Goal: Task Accomplishment & Management: Use online tool/utility

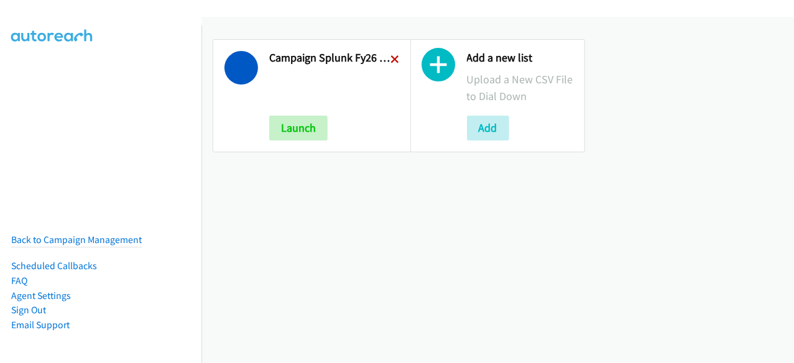
click at [391, 60] on icon at bounding box center [395, 60] width 9 height 9
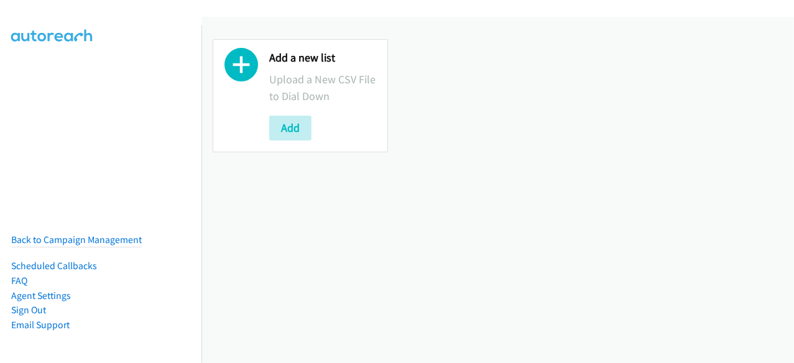
click at [298, 142] on div "Add a new list Upload a New CSV File to Dial Down Add" at bounding box center [300, 95] width 175 height 113
click at [300, 134] on button "Add" at bounding box center [290, 128] width 42 height 25
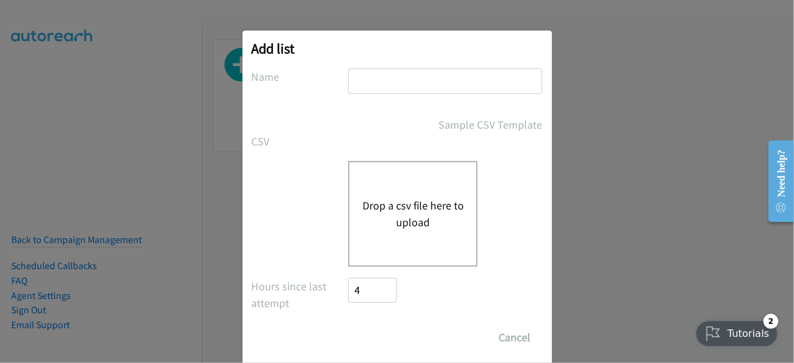
click at [357, 76] on input "text" at bounding box center [445, 81] width 194 height 26
type input "Campaign Splunk FY26Q1 CS - O11Y LOC - AU"
click at [378, 208] on button "Drop a csv file here to upload" at bounding box center [413, 214] width 102 height 34
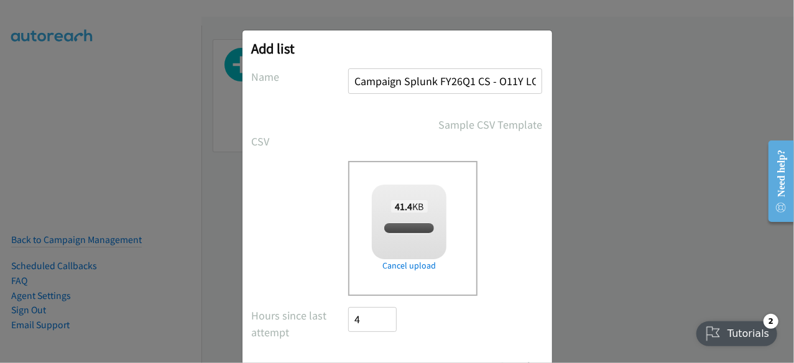
scroll to position [55, 0]
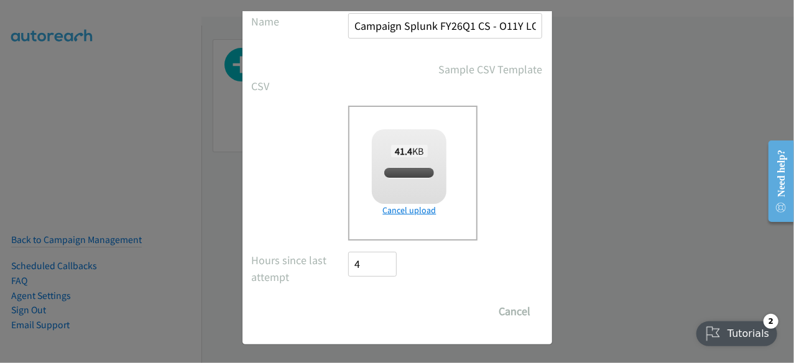
checkbox input "true"
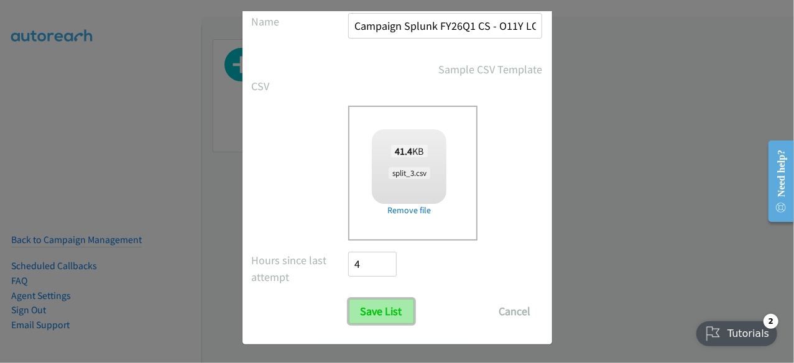
click at [391, 304] on input "Save List" at bounding box center [381, 311] width 65 height 25
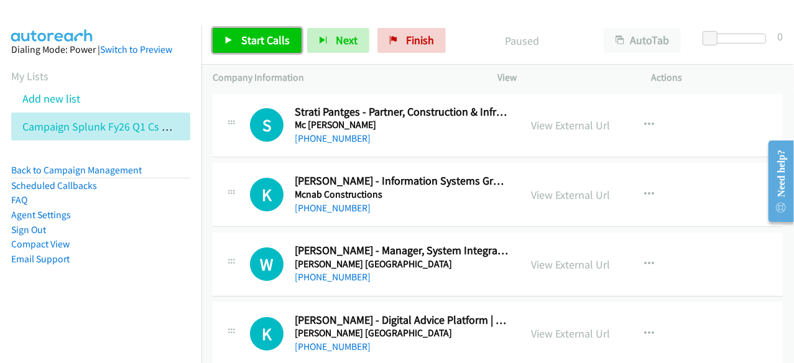
click at [270, 43] on span "Start Calls" at bounding box center [265, 40] width 49 height 14
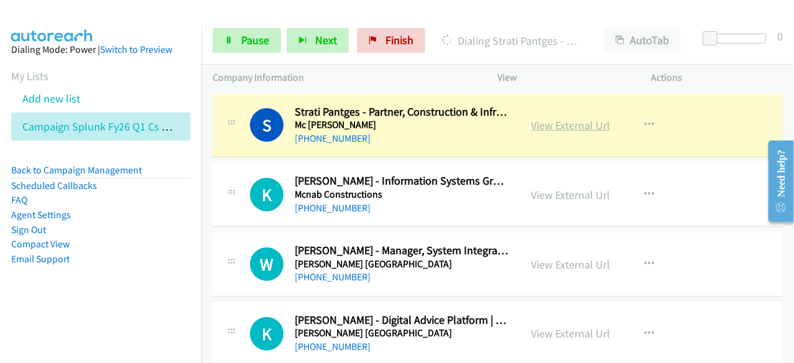
click at [580, 124] on link "View External Url" at bounding box center [571, 125] width 79 height 14
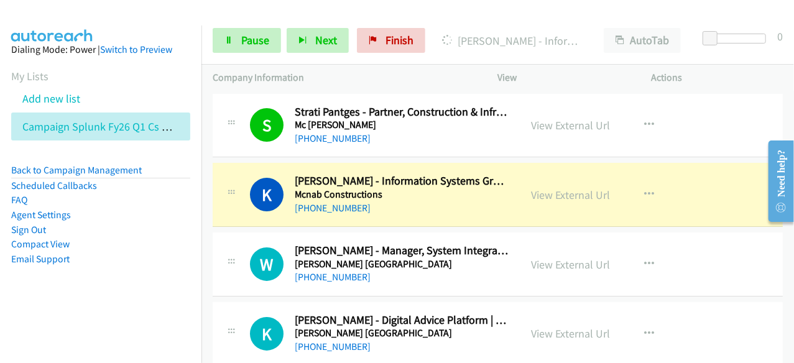
drag, startPoint x: 589, startPoint y: 192, endPoint x: 531, endPoint y: 217, distance: 63.6
click at [566, 202] on div "View External Url" at bounding box center [571, 195] width 79 height 17
click at [566, 198] on link "View External Url" at bounding box center [571, 195] width 79 height 14
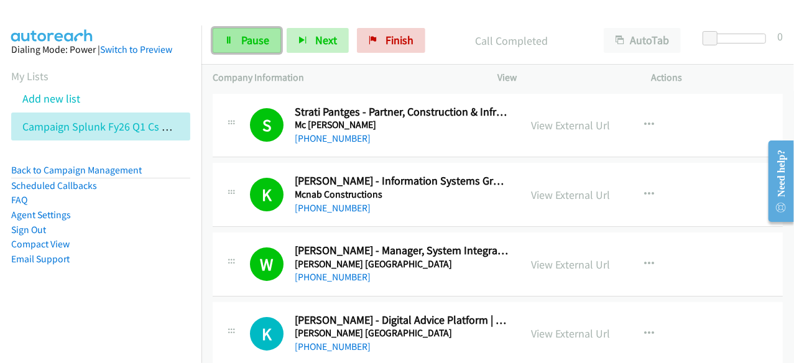
click at [261, 34] on span "Pause" at bounding box center [255, 40] width 28 height 14
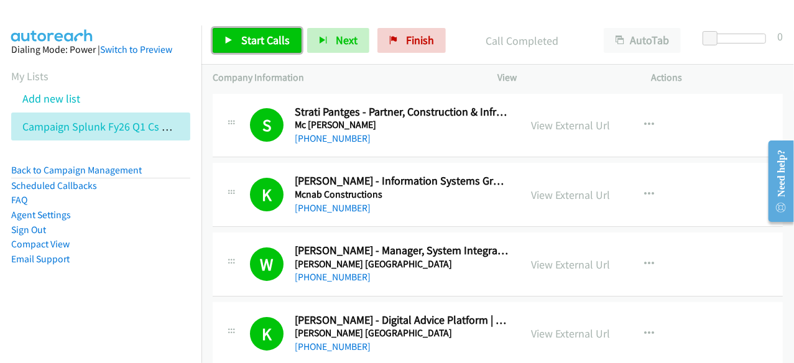
click at [272, 37] on span "Start Calls" at bounding box center [265, 40] width 49 height 14
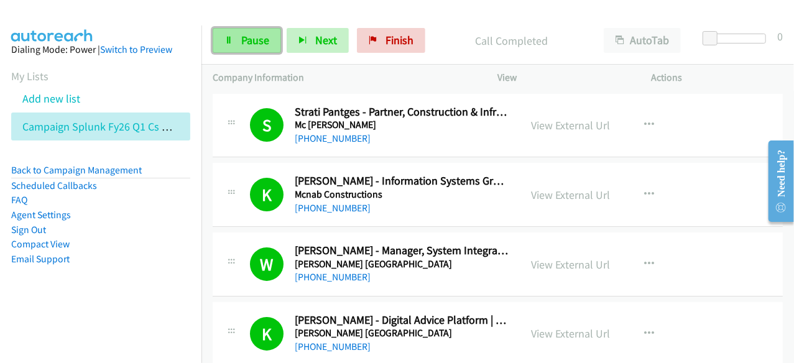
click at [268, 39] on span "Pause" at bounding box center [255, 40] width 28 height 14
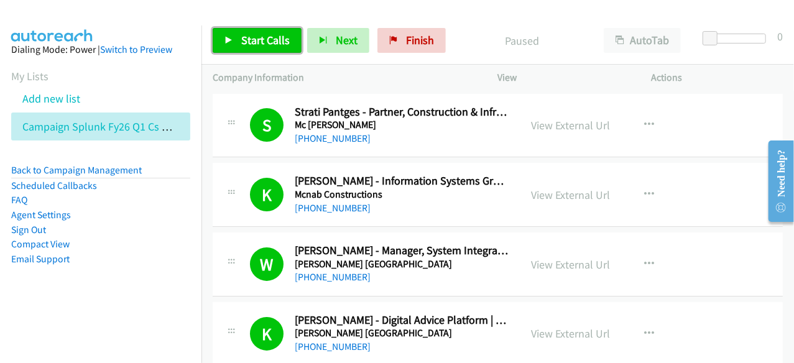
click at [269, 34] on span "Start Calls" at bounding box center [265, 40] width 49 height 14
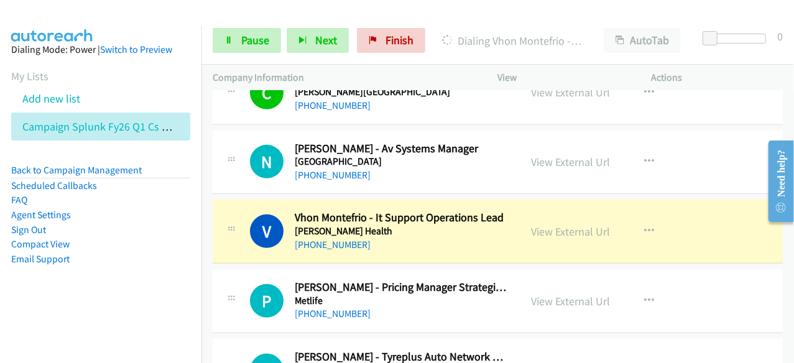
scroll to position [373, 0]
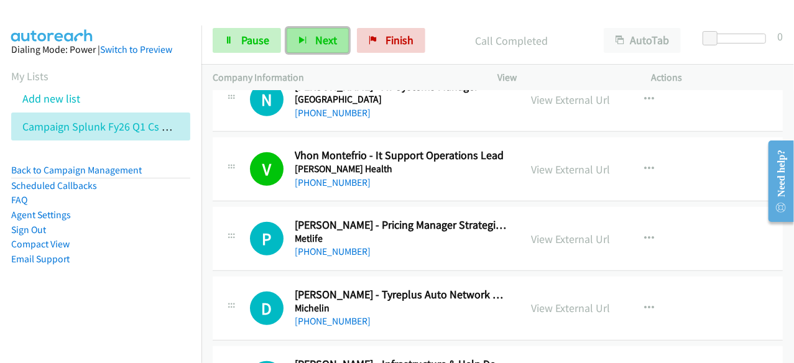
click at [321, 40] on span "Next" at bounding box center [326, 40] width 22 height 14
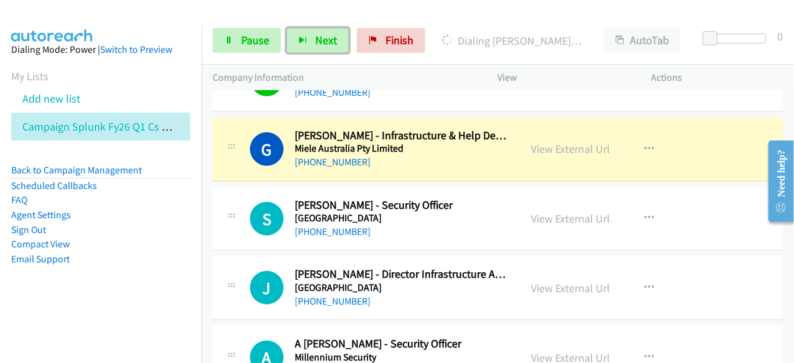
scroll to position [622, 0]
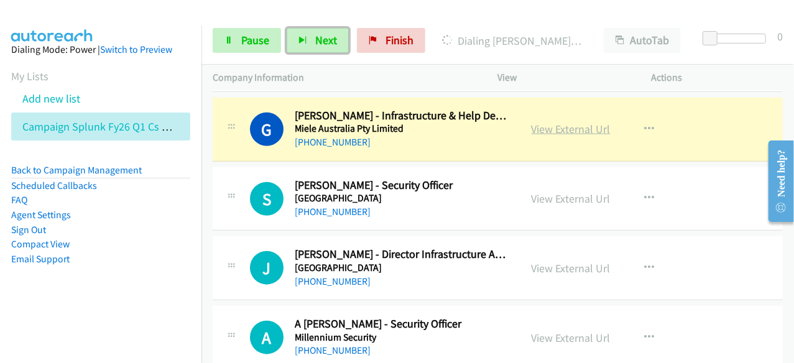
click at [569, 128] on link "View External Url" at bounding box center [571, 129] width 79 height 14
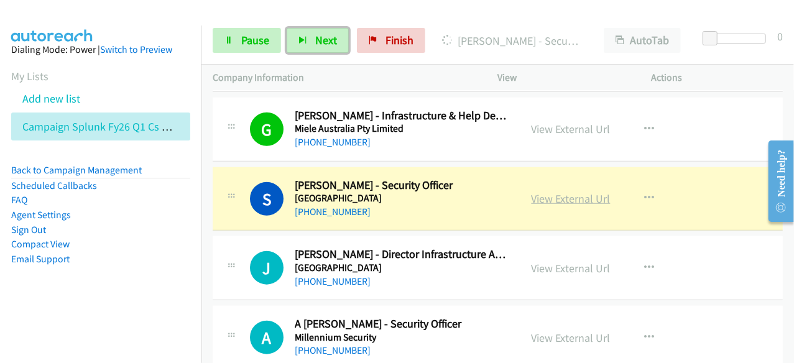
click at [572, 198] on link "View External Url" at bounding box center [571, 199] width 79 height 14
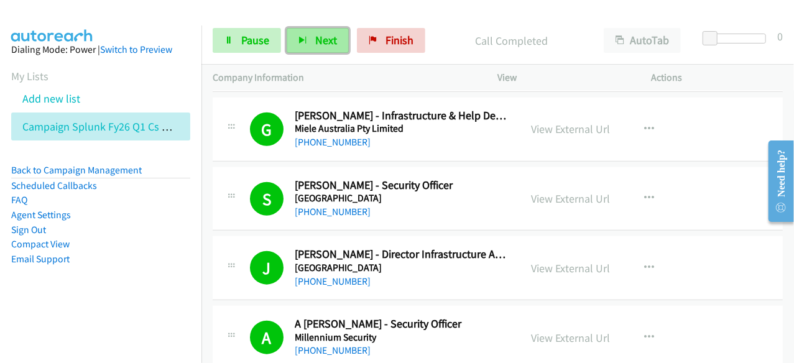
click at [330, 40] on span "Next" at bounding box center [326, 40] width 22 height 14
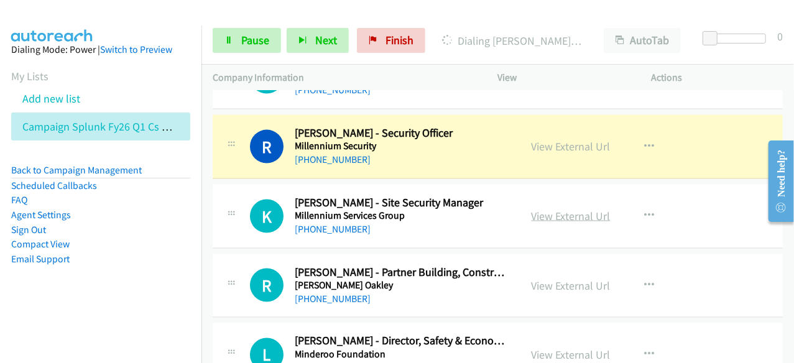
scroll to position [933, 0]
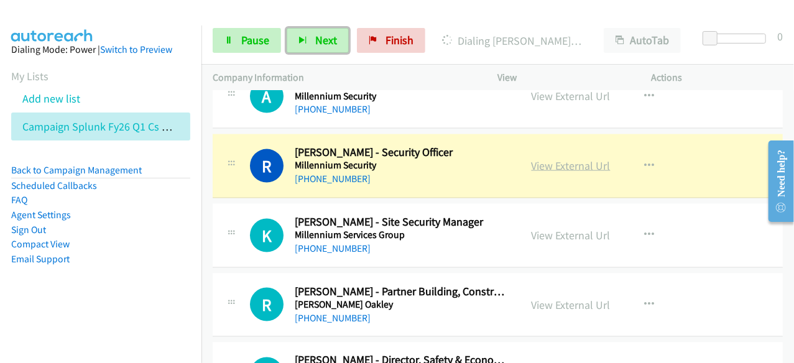
click at [566, 162] on link "View External Url" at bounding box center [571, 166] width 79 height 14
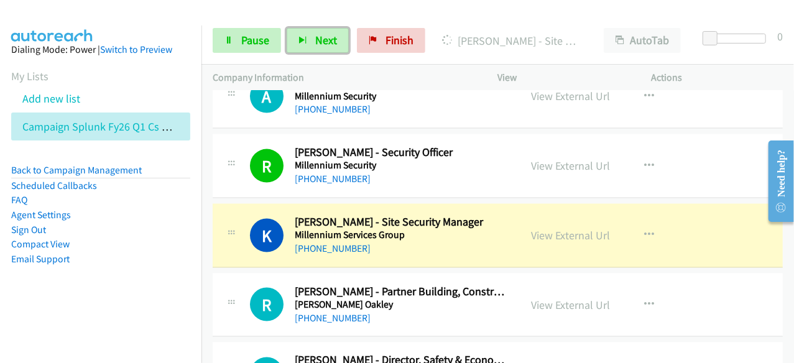
scroll to position [995, 0]
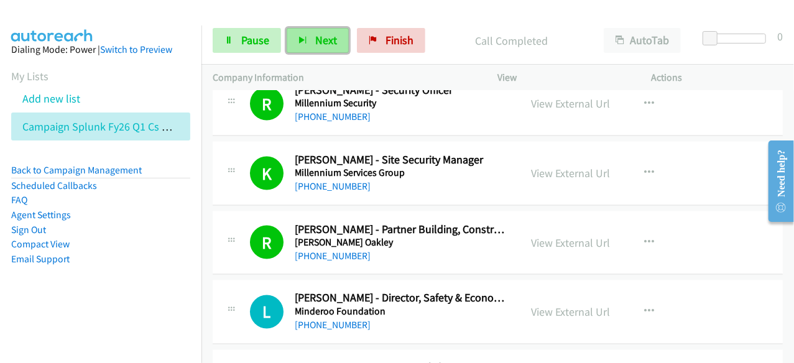
click at [326, 36] on span "Next" at bounding box center [326, 40] width 22 height 14
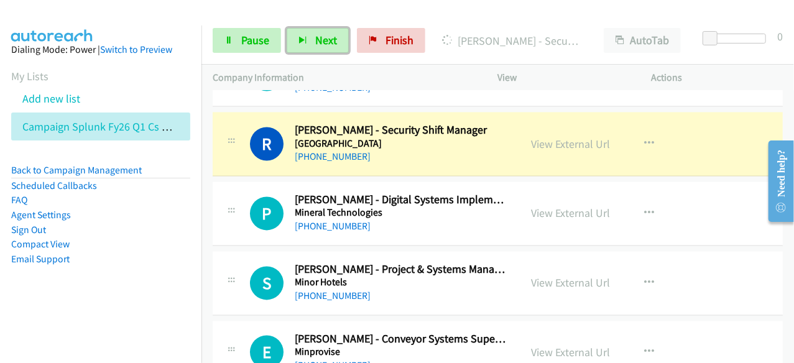
scroll to position [1244, 0]
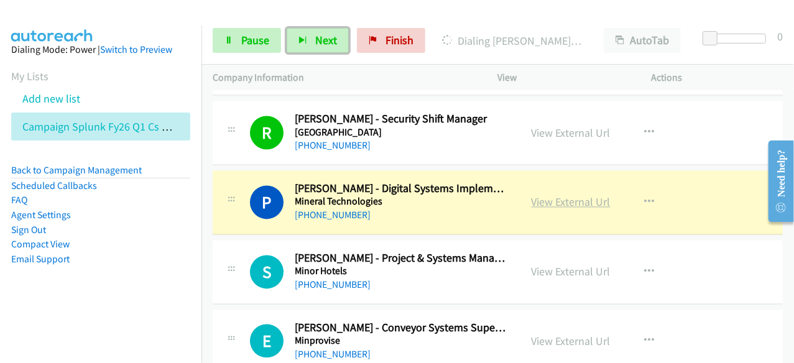
click at [569, 195] on link "View External Url" at bounding box center [571, 202] width 79 height 14
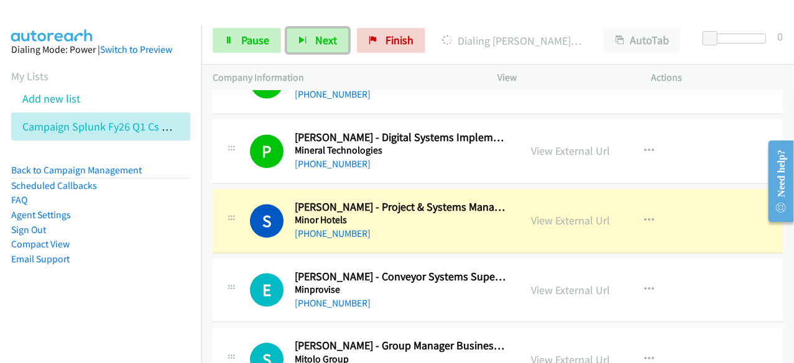
scroll to position [1369, 0]
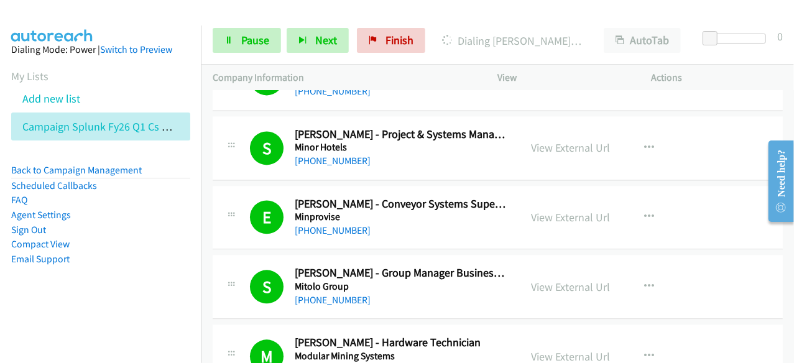
click at [353, 73] on p "Company Information" at bounding box center [344, 77] width 263 height 15
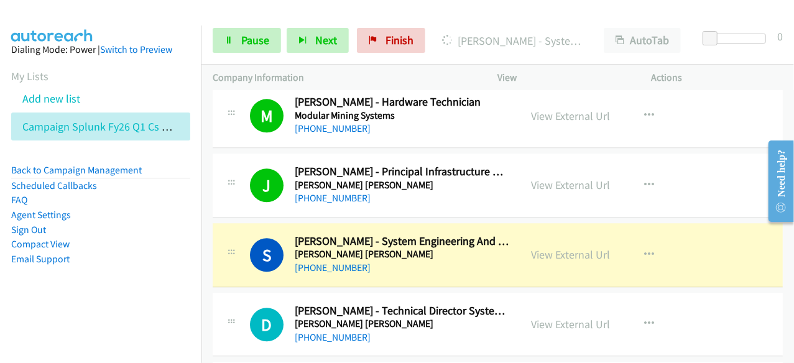
scroll to position [1618, 0]
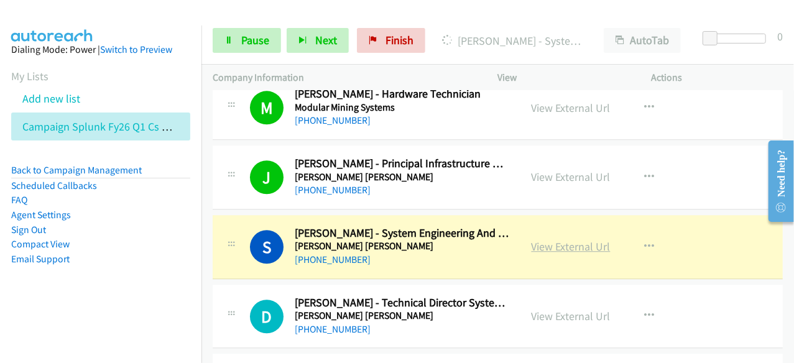
click at [572, 240] on link "View External Url" at bounding box center [571, 247] width 79 height 14
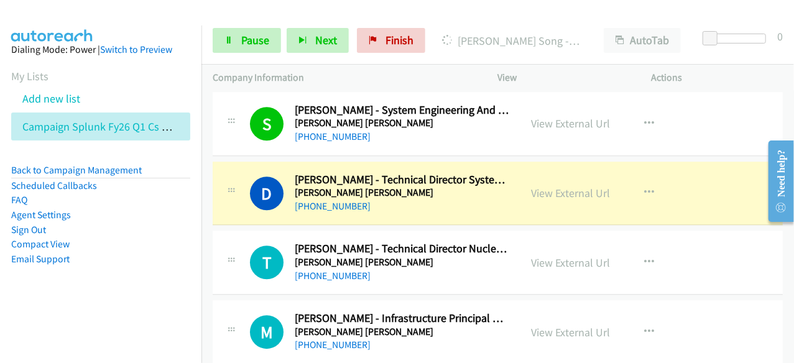
scroll to position [1742, 0]
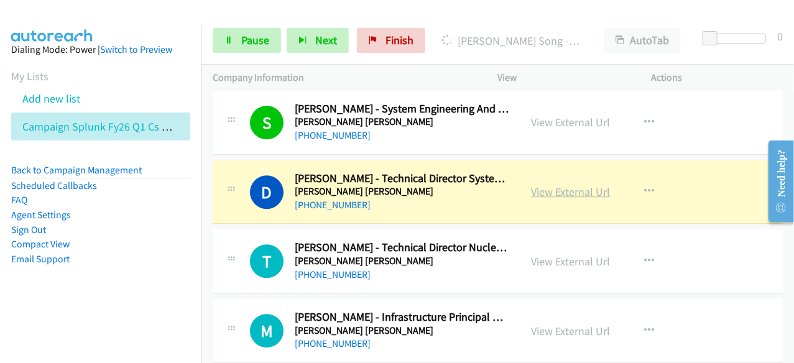
click at [580, 186] on link "View External Url" at bounding box center [571, 192] width 79 height 14
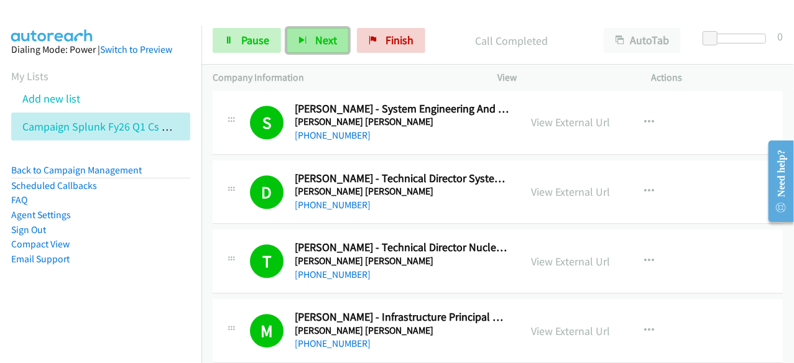
click at [324, 39] on span "Next" at bounding box center [326, 40] width 22 height 14
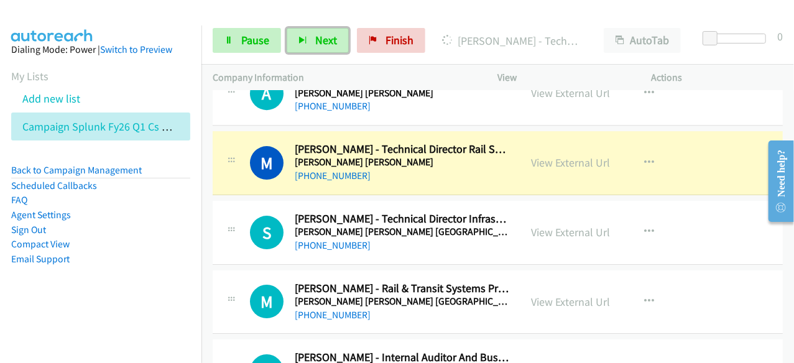
scroll to position [2053, 0]
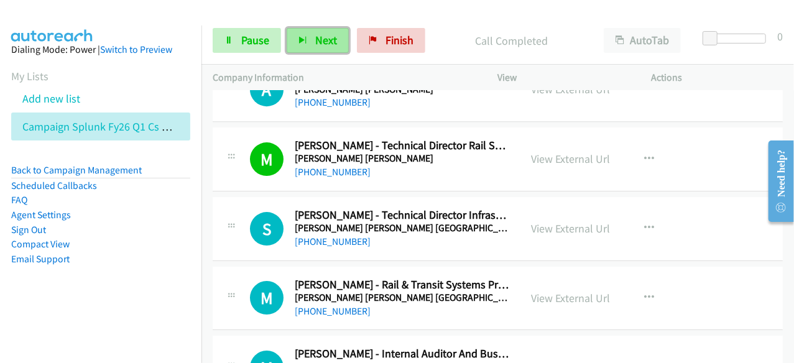
click at [321, 45] on span "Next" at bounding box center [326, 40] width 22 height 14
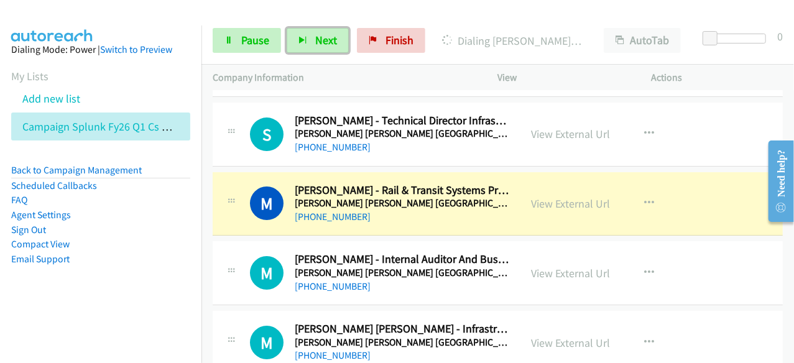
scroll to position [2177, 0]
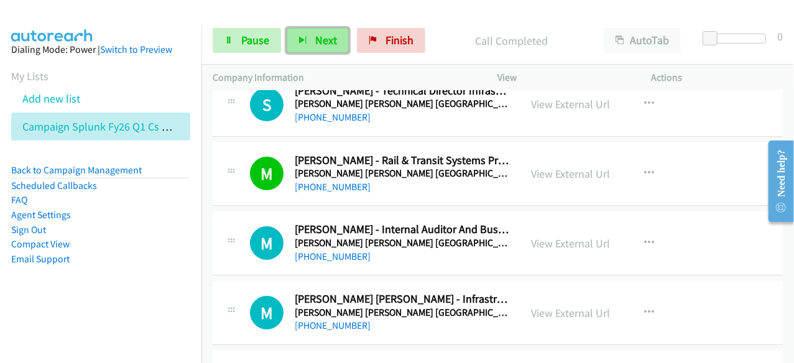
click at [315, 37] on span "Next" at bounding box center [326, 40] width 22 height 14
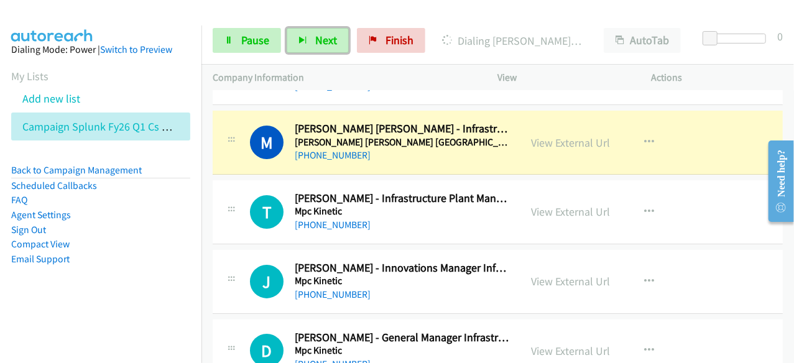
scroll to position [2364, 0]
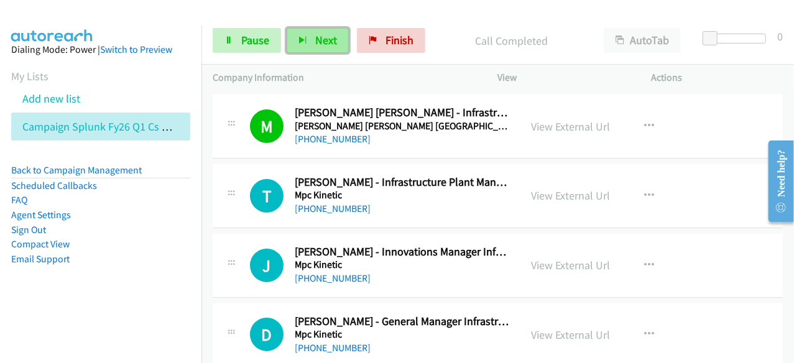
click at [323, 43] on span "Next" at bounding box center [326, 40] width 22 height 14
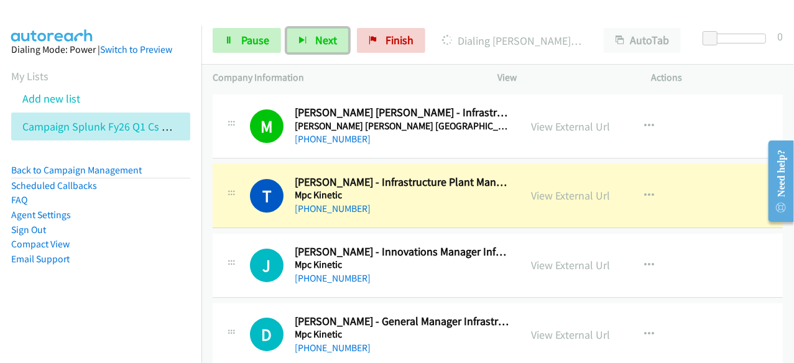
scroll to position [2426, 0]
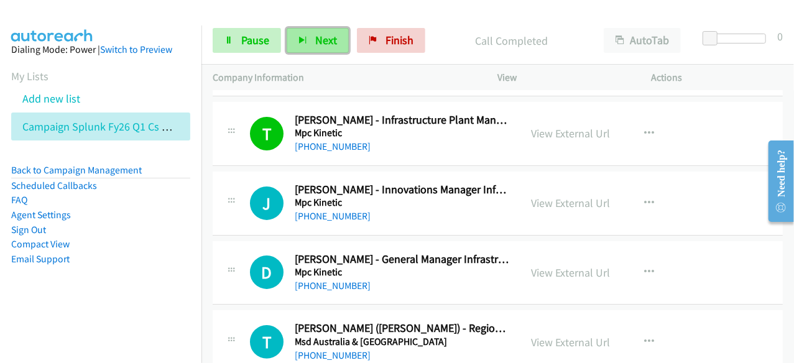
click at [318, 37] on span "Next" at bounding box center [326, 40] width 22 height 14
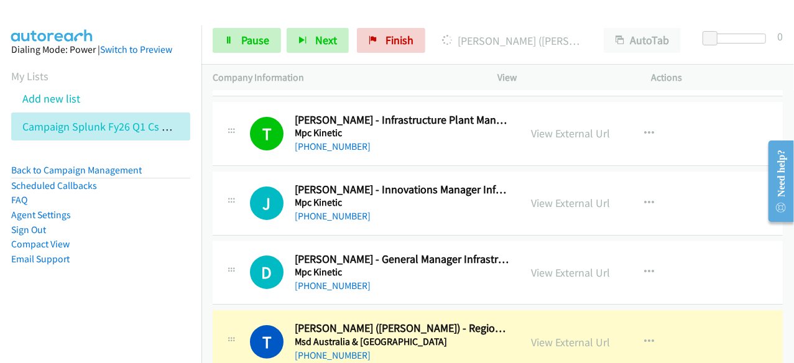
click at [450, 21] on div "Start Calls Pause Next Finish Dialing Thavatchai Chaiyamaneerat (Jay) - Regiona…" at bounding box center [498, 41] width 593 height 48
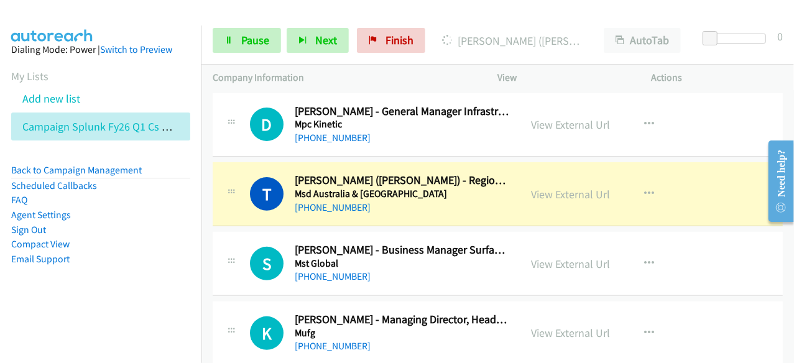
scroll to position [2613, 0]
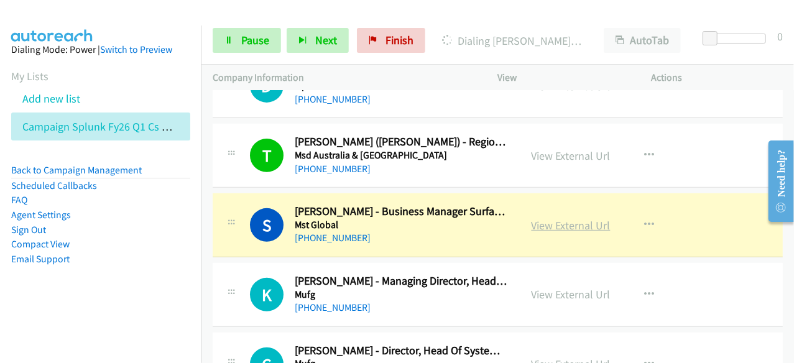
click at [579, 220] on link "View External Url" at bounding box center [571, 225] width 79 height 14
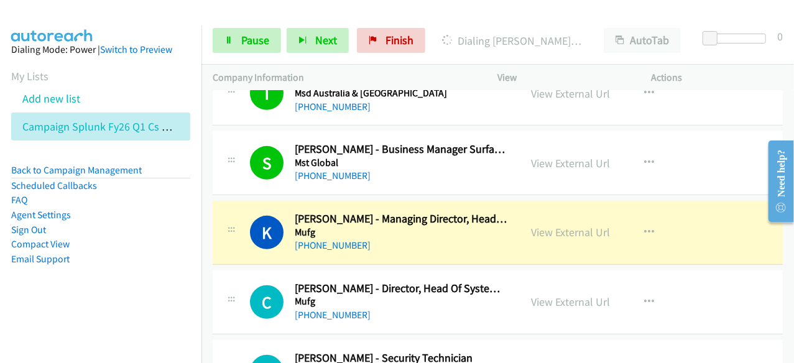
scroll to position [2737, 0]
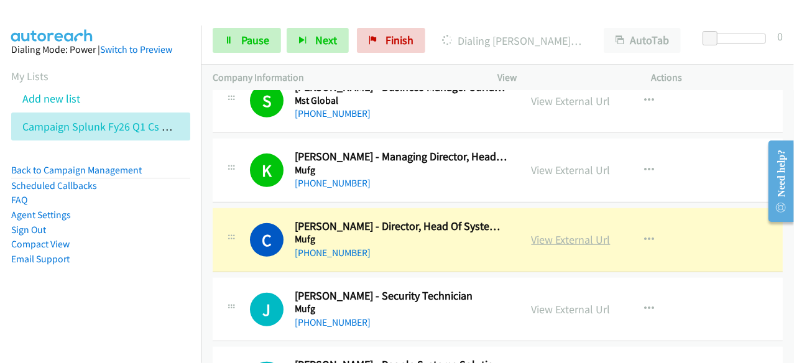
click at [584, 233] on link "View External Url" at bounding box center [571, 240] width 79 height 14
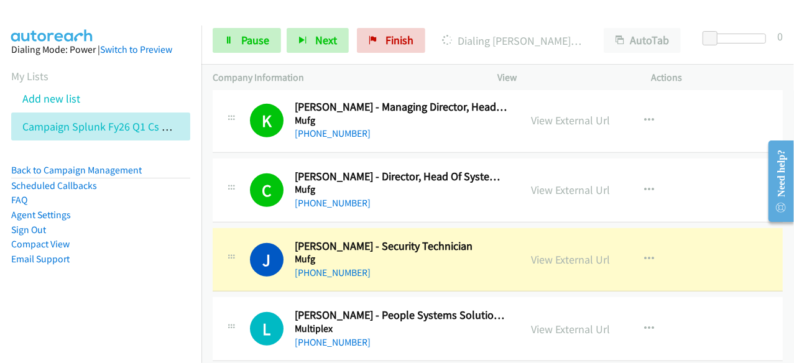
scroll to position [2862, 0]
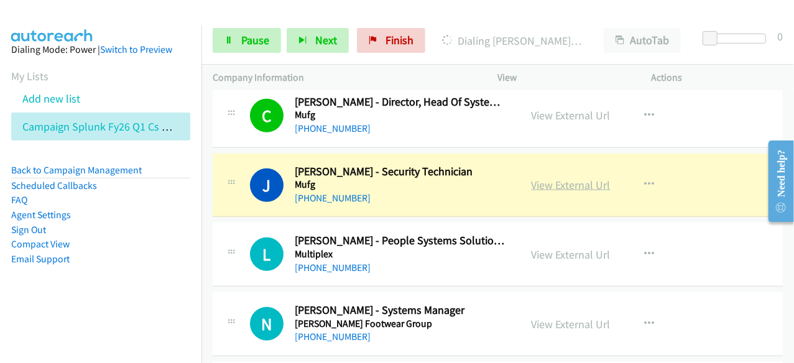
click at [569, 178] on link "View External Url" at bounding box center [571, 185] width 79 height 14
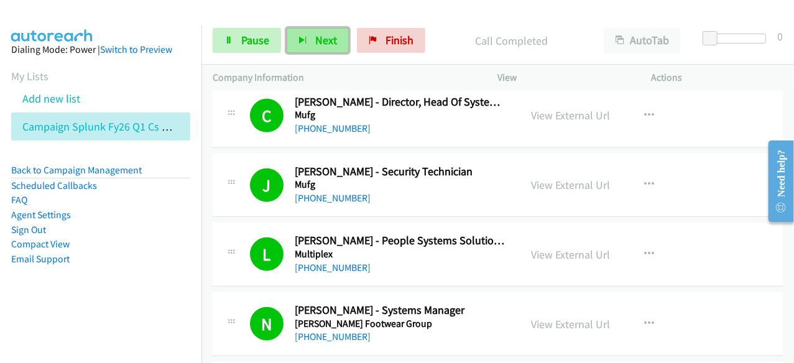
click at [305, 40] on icon "button" at bounding box center [303, 41] width 9 height 9
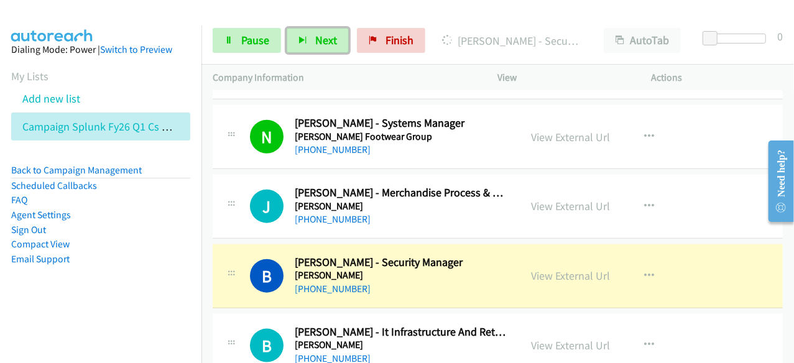
scroll to position [3173, 0]
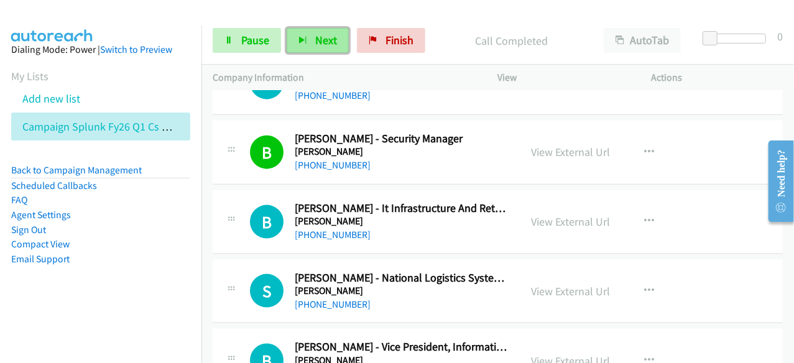
click at [334, 44] on span "Next" at bounding box center [326, 40] width 22 height 14
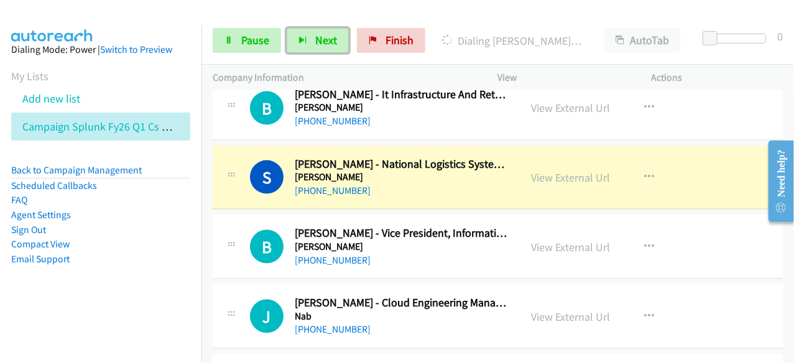
scroll to position [3297, 0]
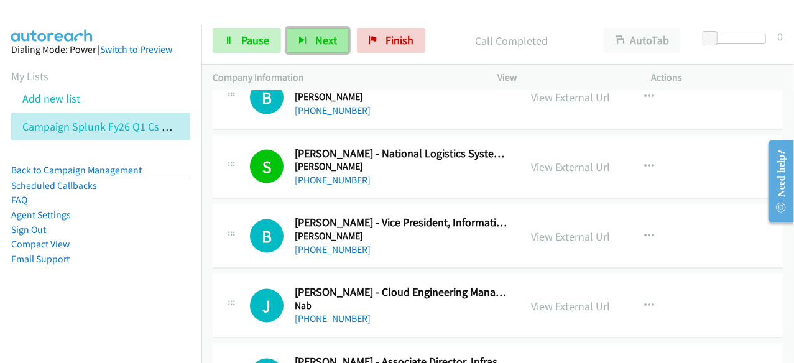
click at [336, 44] on button "Next" at bounding box center [318, 40] width 62 height 25
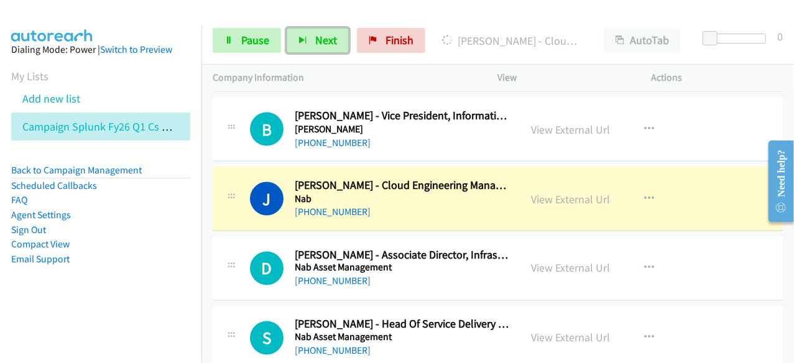
scroll to position [3422, 0]
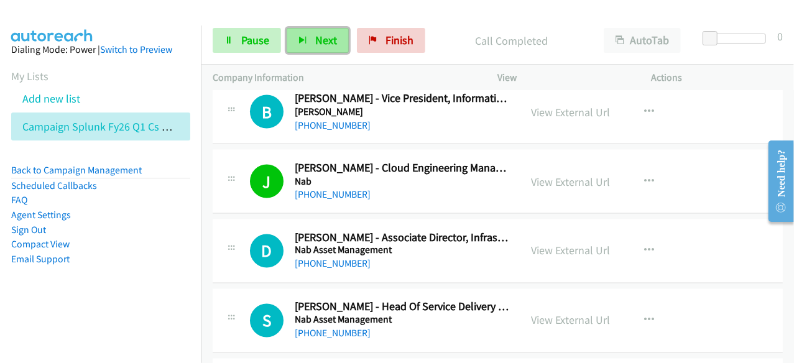
click at [322, 35] on span "Next" at bounding box center [326, 40] width 22 height 14
click at [315, 44] on span "Next" at bounding box center [326, 40] width 22 height 14
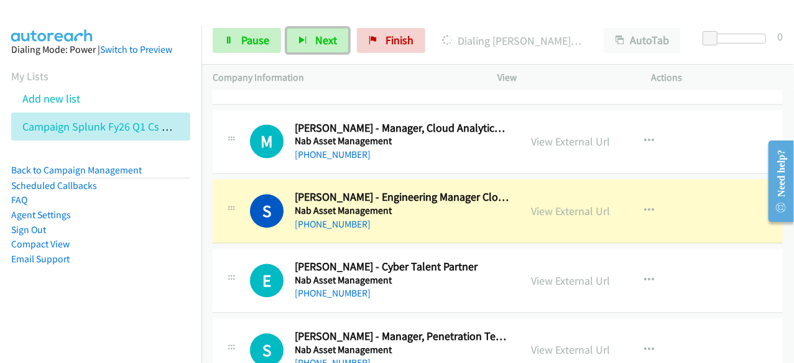
scroll to position [3733, 0]
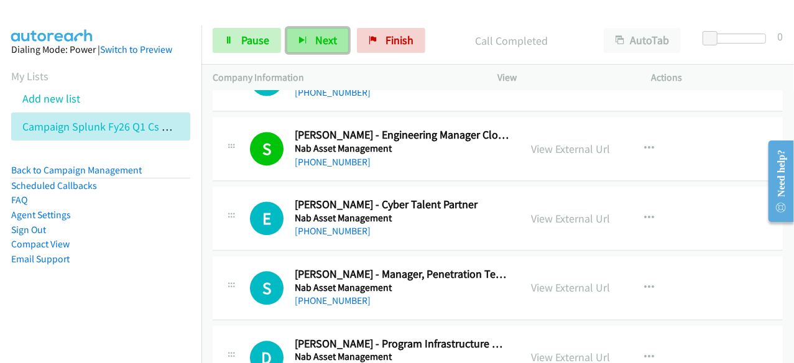
click at [309, 49] on button "Next" at bounding box center [318, 40] width 62 height 25
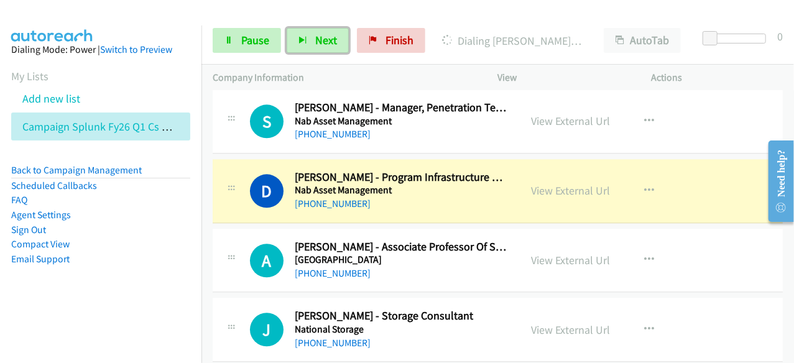
scroll to position [3919, 0]
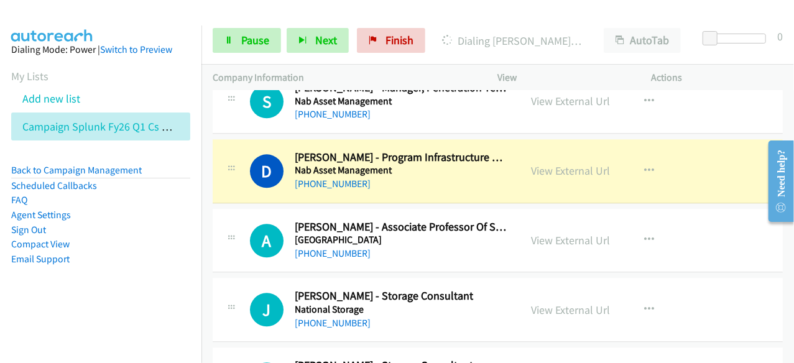
click at [169, 228] on li "Sign Out" at bounding box center [100, 230] width 179 height 15
click at [259, 37] on span "Pause" at bounding box center [255, 40] width 28 height 14
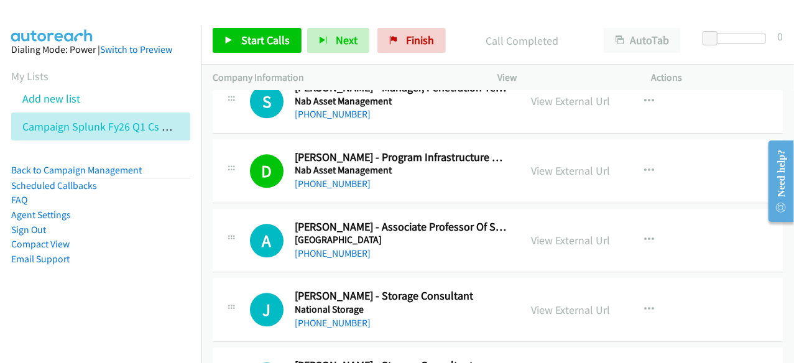
click at [167, 218] on li "Agent Settings" at bounding box center [100, 215] width 179 height 15
click at [274, 50] on link "Start Calls" at bounding box center [257, 40] width 89 height 25
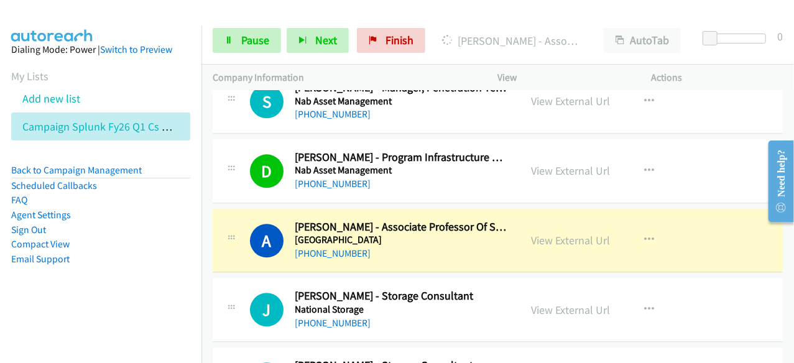
scroll to position [3982, 0]
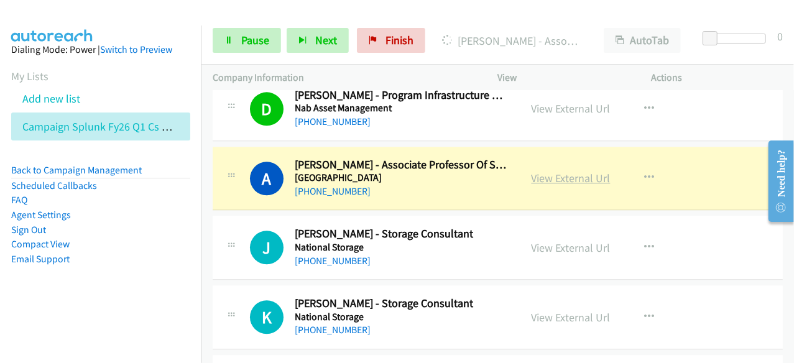
click at [554, 171] on link "View External Url" at bounding box center [571, 178] width 79 height 14
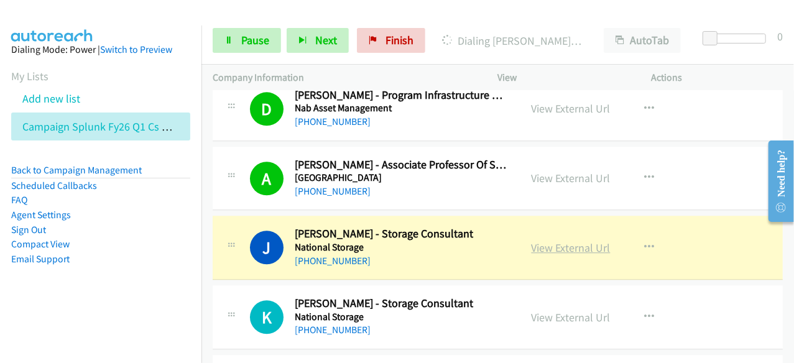
click at [575, 241] on link "View External Url" at bounding box center [571, 248] width 79 height 14
click at [240, 34] on link "Pause" at bounding box center [247, 40] width 68 height 25
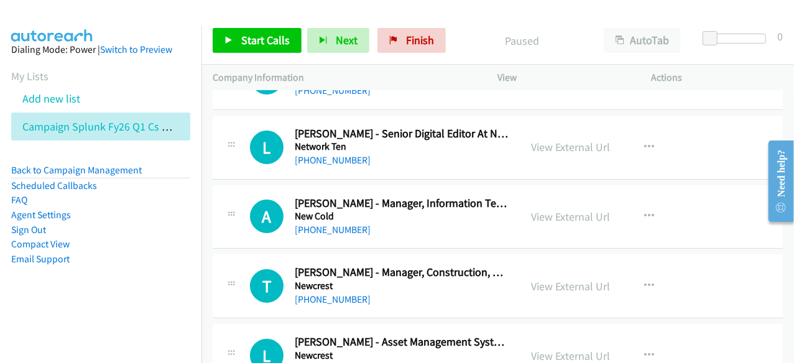
scroll to position [4728, 0]
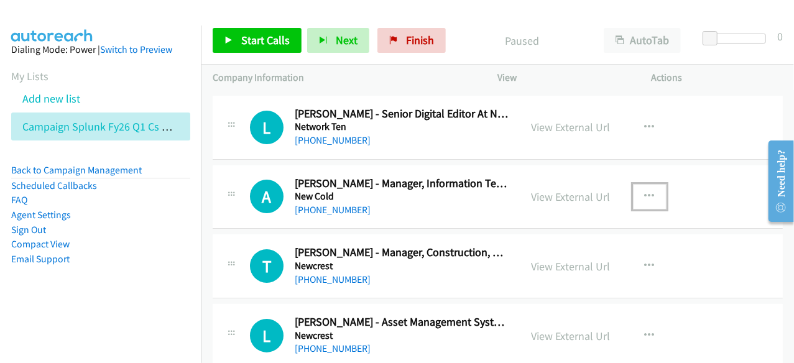
click at [645, 192] on icon "button" at bounding box center [650, 197] width 10 height 10
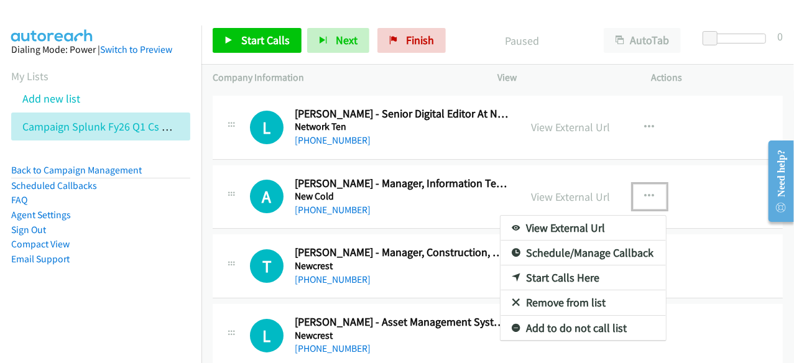
click at [538, 266] on link "Start Calls Here" at bounding box center [583, 278] width 165 height 25
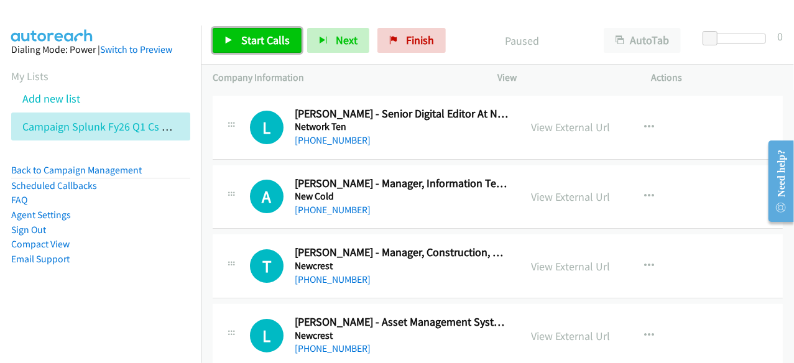
click at [266, 37] on span "Start Calls" at bounding box center [265, 40] width 49 height 14
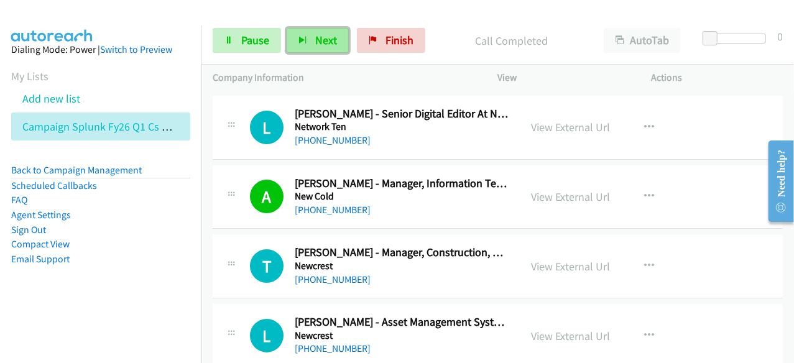
click at [337, 34] on button "Next" at bounding box center [318, 40] width 62 height 25
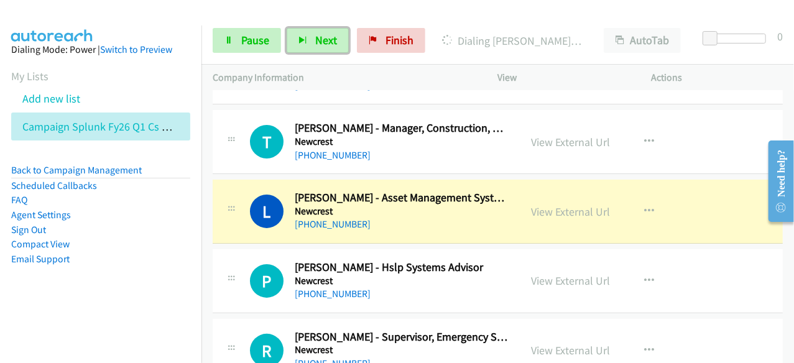
scroll to position [4915, 0]
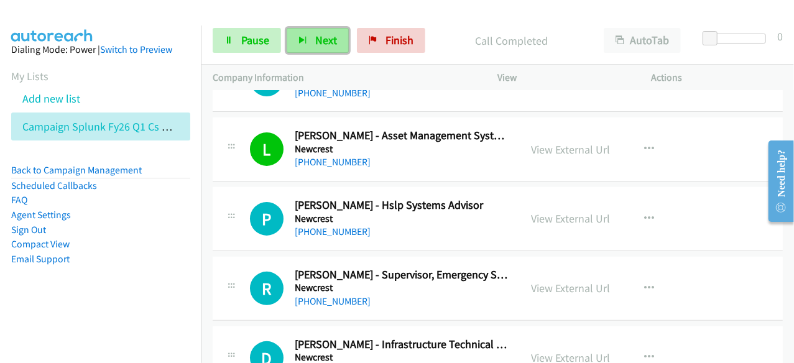
click at [323, 34] on span "Next" at bounding box center [326, 40] width 22 height 14
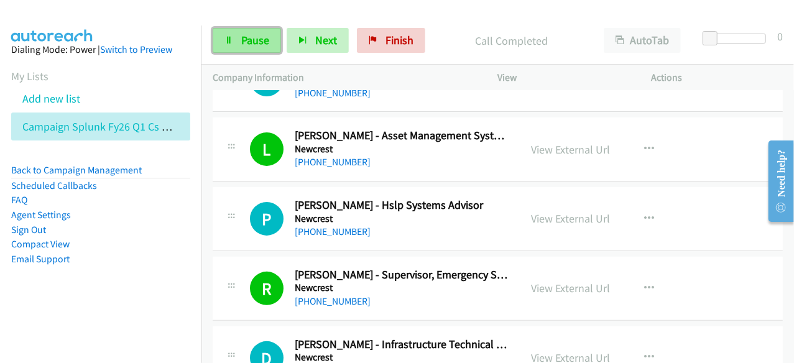
click at [276, 44] on link "Pause" at bounding box center [247, 40] width 68 height 25
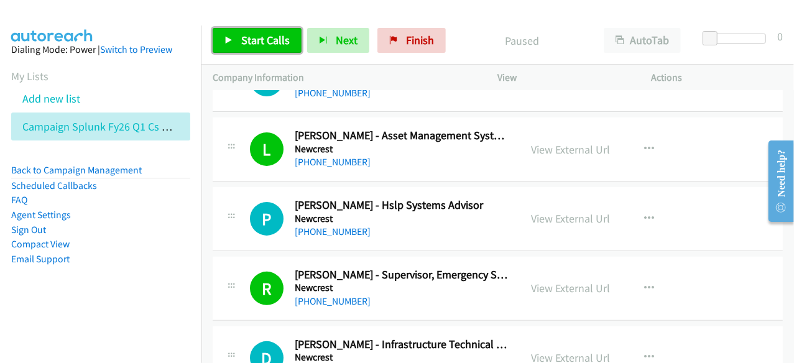
click at [258, 40] on span "Start Calls" at bounding box center [265, 40] width 49 height 14
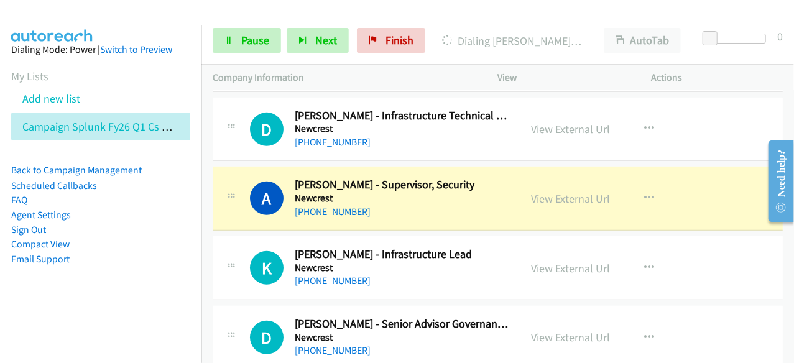
scroll to position [5164, 0]
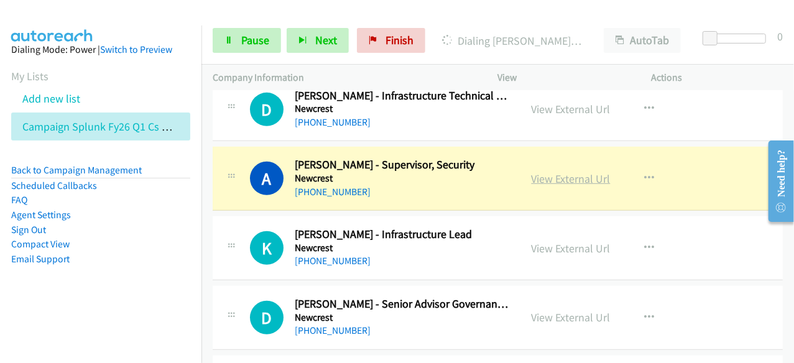
click at [579, 172] on link "View External Url" at bounding box center [571, 179] width 79 height 14
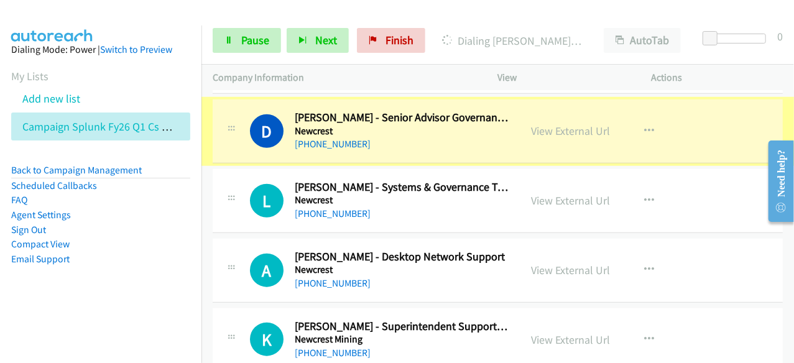
scroll to position [5350, 0]
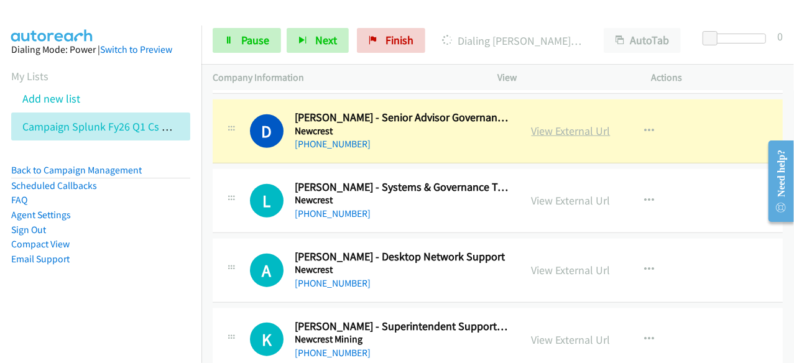
click at [545, 124] on link "View External Url" at bounding box center [571, 131] width 79 height 14
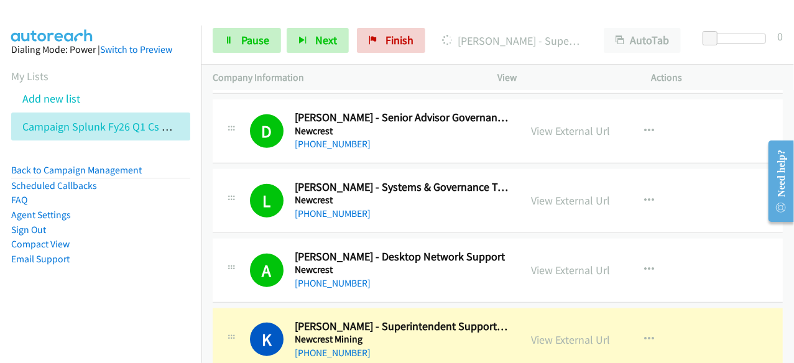
scroll to position [5413, 0]
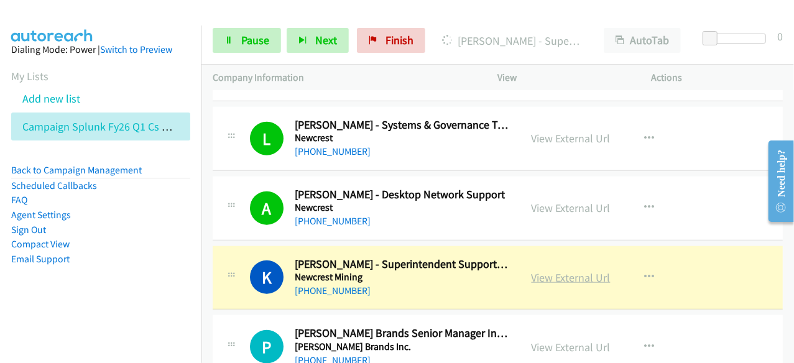
click at [569, 271] on link "View External Url" at bounding box center [571, 278] width 79 height 14
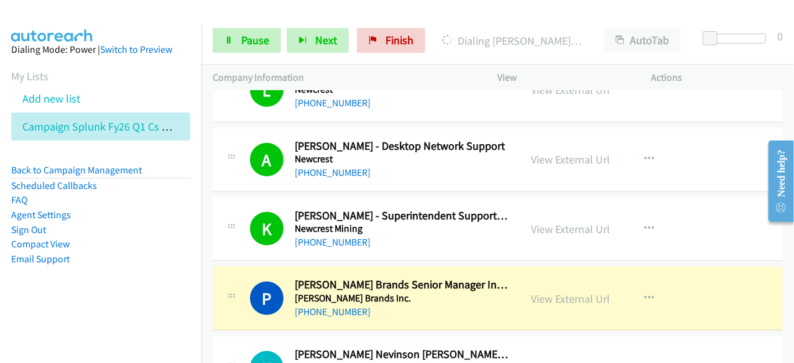
scroll to position [5537, 0]
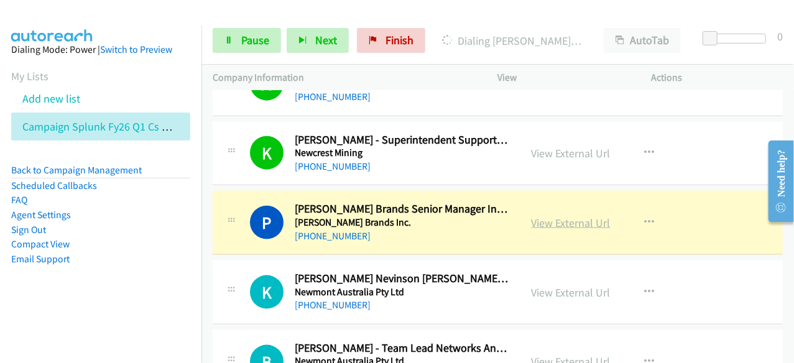
click at [556, 216] on link "View External Url" at bounding box center [571, 223] width 79 height 14
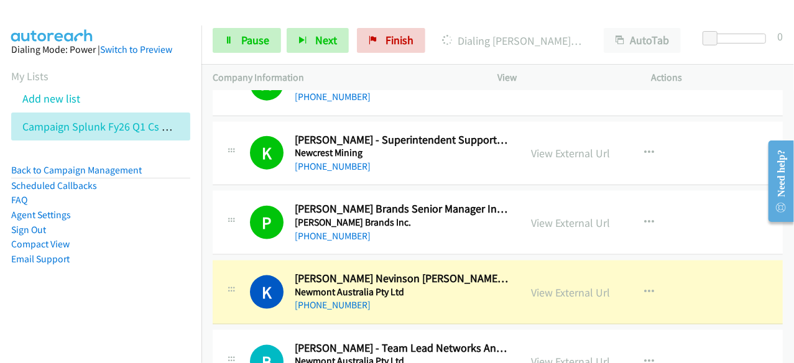
scroll to position [5599, 0]
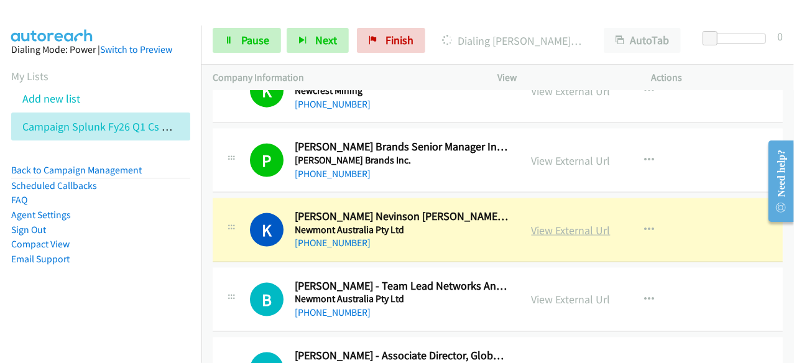
click at [567, 223] on link "View External Url" at bounding box center [571, 230] width 79 height 14
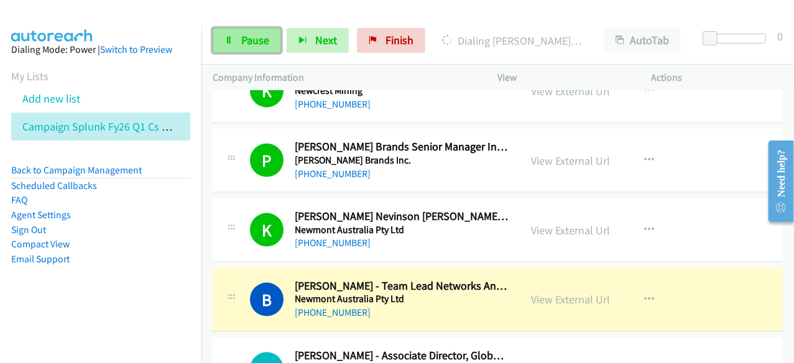
click at [253, 50] on link "Pause" at bounding box center [247, 40] width 68 height 25
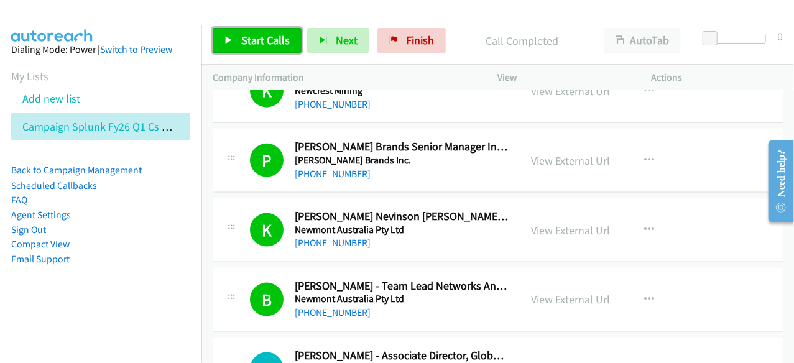
click at [281, 34] on span "Start Calls" at bounding box center [265, 40] width 49 height 14
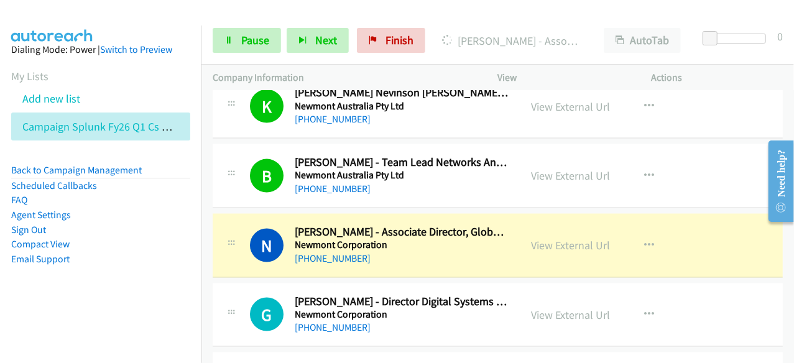
scroll to position [5786, 0]
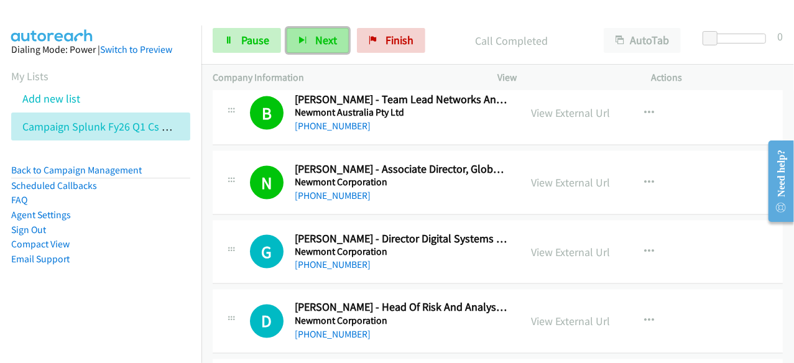
click at [305, 40] on icon "button" at bounding box center [303, 41] width 9 height 9
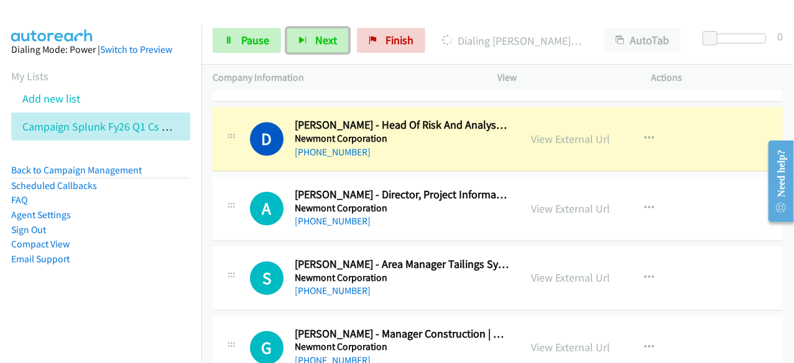
scroll to position [5973, 0]
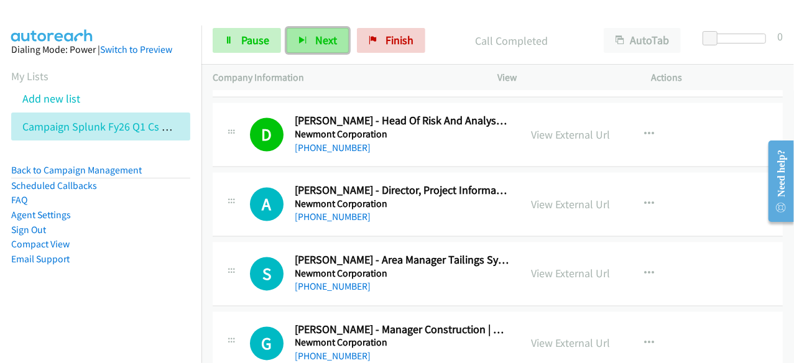
click at [343, 31] on button "Next" at bounding box center [318, 40] width 62 height 25
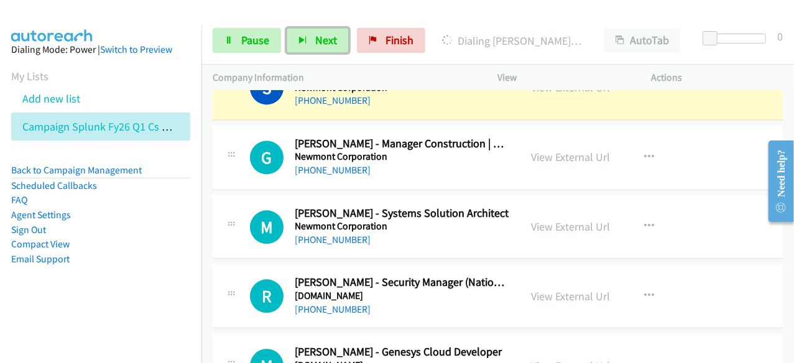
scroll to position [6097, 0]
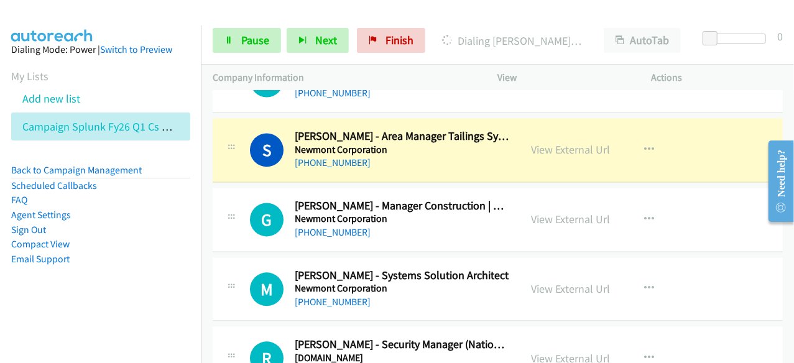
click at [157, 223] on li "Sign Out" at bounding box center [100, 230] width 179 height 15
drag, startPoint x: 560, startPoint y: 130, endPoint x: 528, endPoint y: 143, distance: 34.3
click at [562, 142] on link "View External Url" at bounding box center [571, 149] width 79 height 14
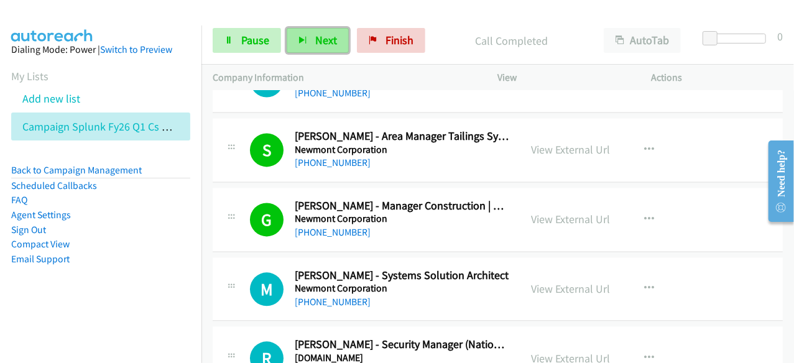
click at [343, 38] on button "Next" at bounding box center [318, 40] width 62 height 25
click at [300, 43] on icon "button" at bounding box center [303, 41] width 9 height 9
click at [121, 240] on li "Compact View" at bounding box center [100, 244] width 179 height 15
click at [309, 47] on button "Next" at bounding box center [318, 40] width 62 height 25
drag, startPoint x: 129, startPoint y: 256, endPoint x: 168, endPoint y: 256, distance: 39.2
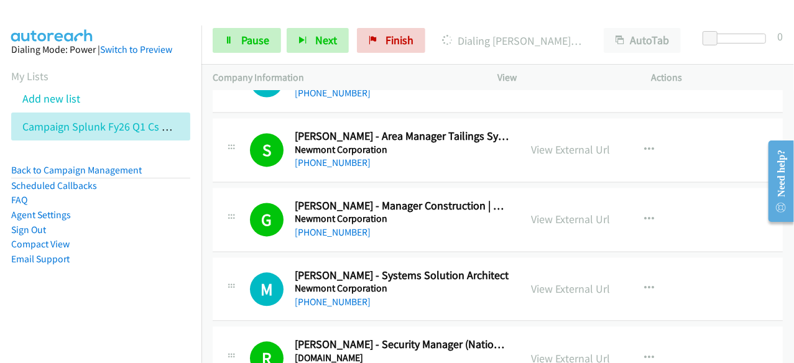
click at [129, 256] on li "Email Support" at bounding box center [100, 259] width 179 height 15
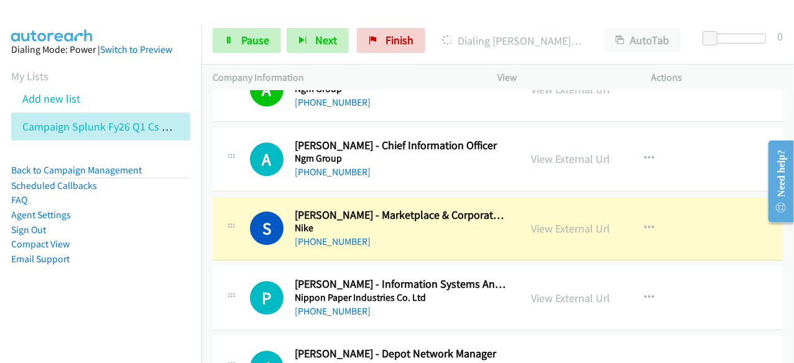
scroll to position [6595, 0]
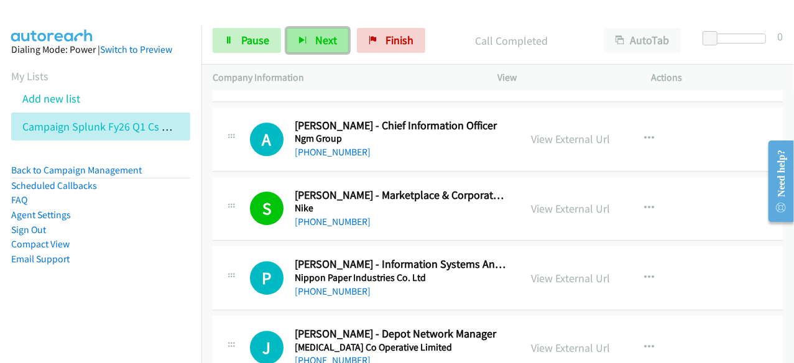
click at [344, 43] on button "Next" at bounding box center [318, 40] width 62 height 25
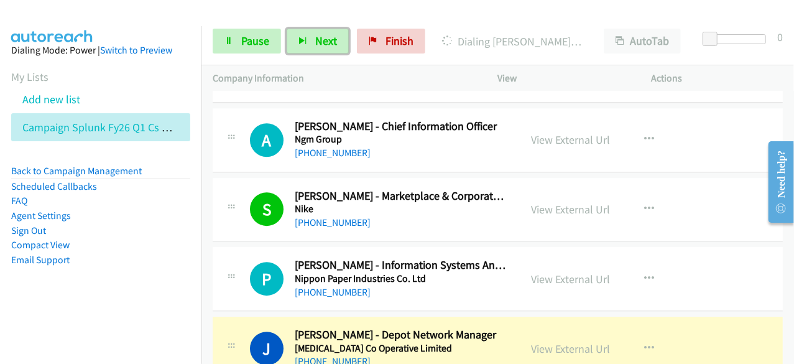
scroll to position [6781, 0]
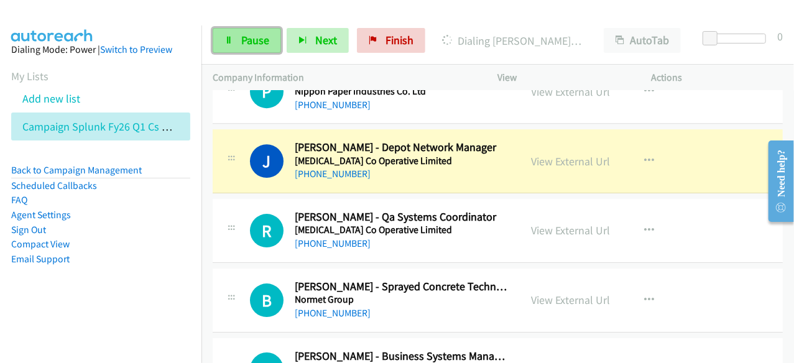
click at [263, 48] on link "Pause" at bounding box center [247, 40] width 68 height 25
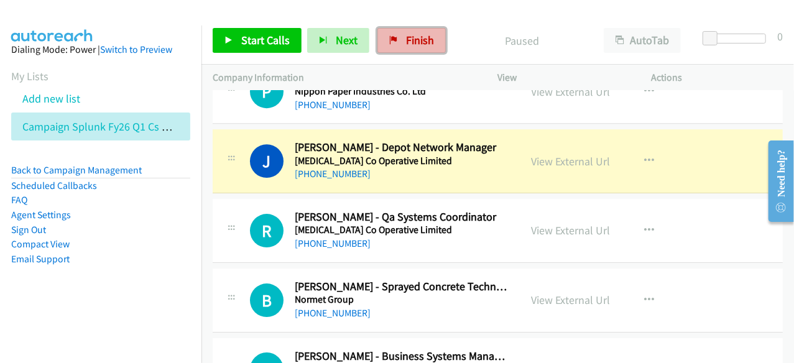
click at [383, 45] on link "Finish" at bounding box center [412, 40] width 68 height 25
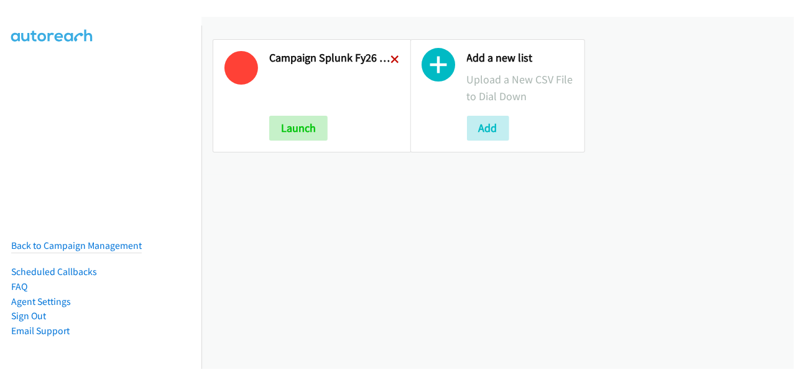
click at [392, 60] on icon at bounding box center [395, 60] width 9 height 9
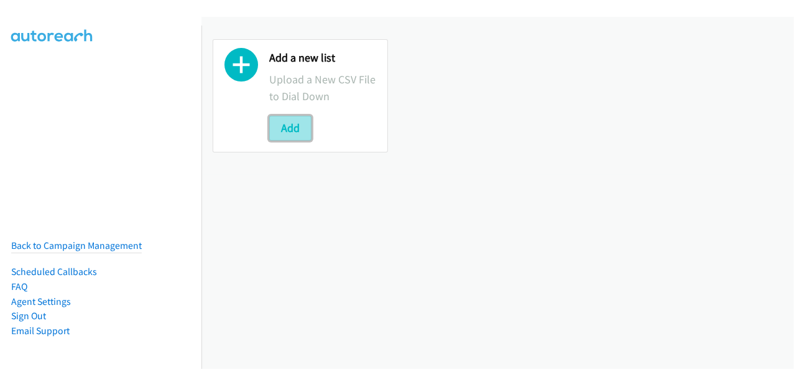
click at [306, 119] on button "Add" at bounding box center [290, 128] width 42 height 25
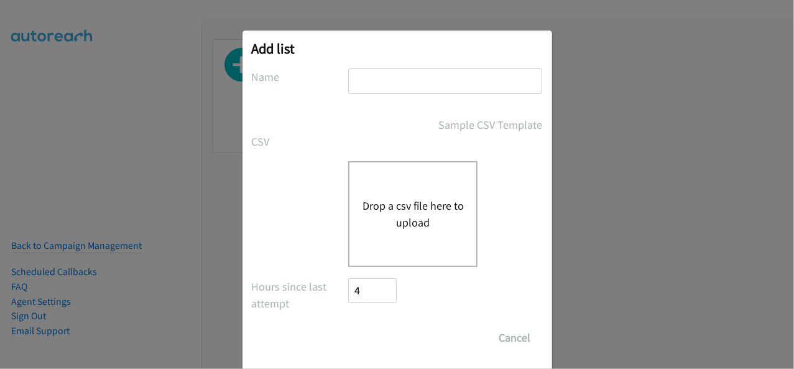
click at [381, 81] on input "text" at bounding box center [445, 81] width 194 height 26
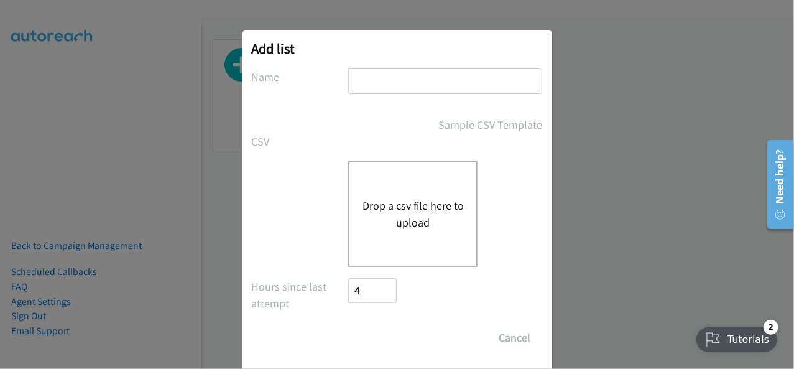
type input "Campaign Member Fortinet-TMP 301206 Webinar 18.09 AU"
click at [368, 215] on button "Drop a csv file here to upload" at bounding box center [413, 214] width 102 height 34
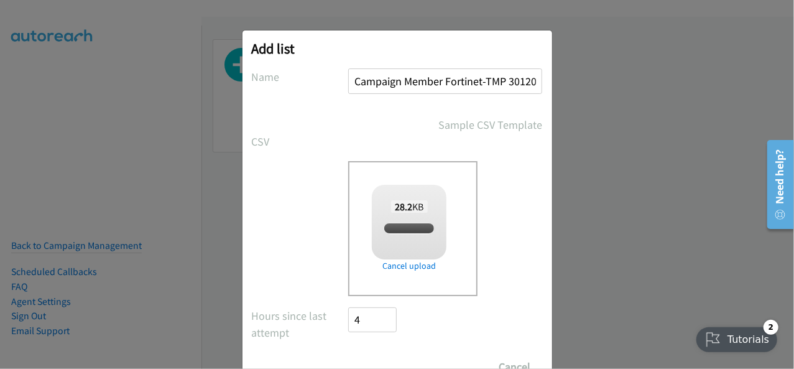
checkbox input "true"
click at [162, 166] on div "Add list No phone fields were returned for that Report or List View Please uplo…" at bounding box center [397, 190] width 794 height 358
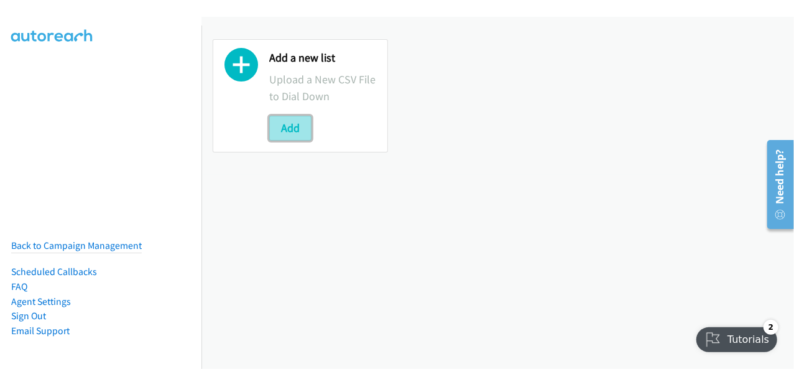
click at [294, 124] on button "Add" at bounding box center [290, 128] width 42 height 25
click at [291, 59] on body "Add a new list Upload a New CSV File to Dial Down Add Back to Campaign Manageme…" at bounding box center [397, 29] width 794 height 59
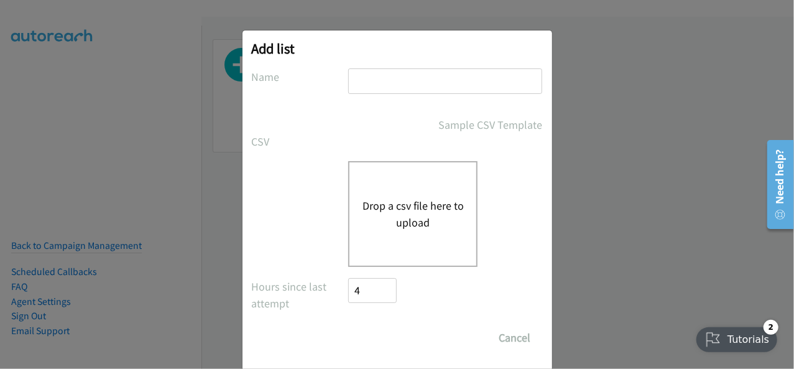
click at [384, 71] on input "text" at bounding box center [445, 81] width 194 height 26
type input "Campaign Member Fortinet-TMP 301206 Webinar 18.09 AU"
click at [389, 215] on button "Drop a csv file here to upload" at bounding box center [413, 214] width 102 height 34
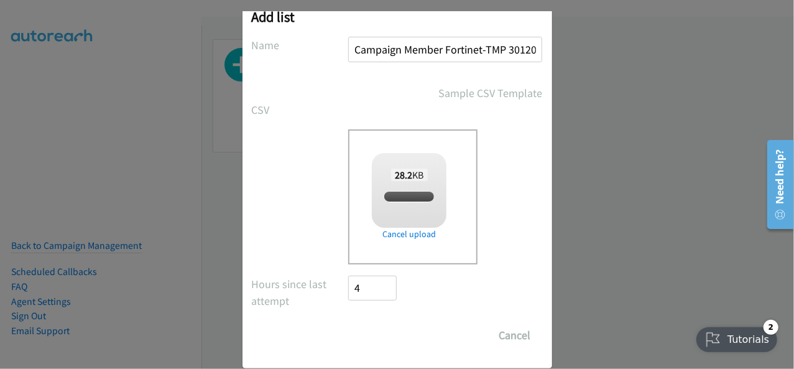
checkbox input "true"
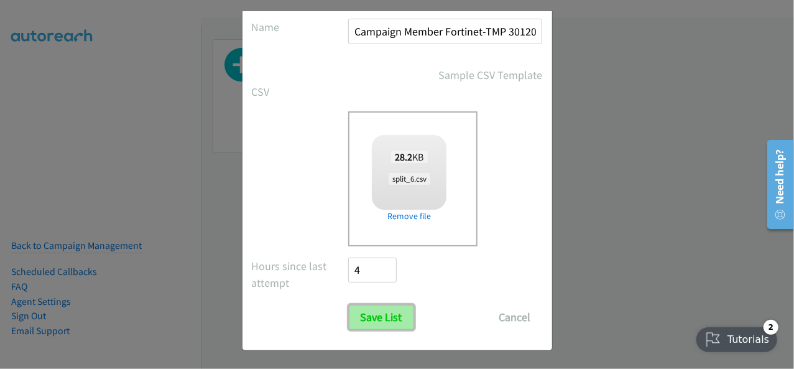
click at [389, 308] on input "Save List" at bounding box center [381, 317] width 65 height 25
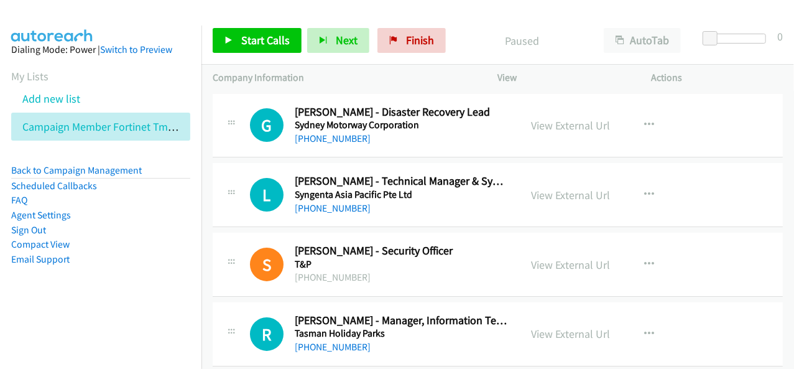
click at [497, 0] on div "Start Calls Pause Next Finish Paused AutoTab AutoTab 0 Company Information Info…" at bounding box center [397, 0] width 794 height 0
click at [239, 41] on link "Start Calls" at bounding box center [257, 40] width 89 height 25
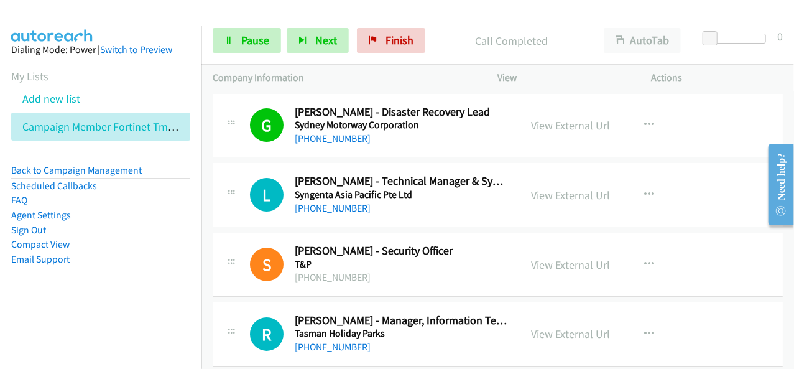
click at [317, 60] on div "Start Calls Pause Next Finish Call Completed AutoTab AutoTab 0" at bounding box center [498, 41] width 593 height 48
click at [322, 48] on button "Next" at bounding box center [318, 40] width 62 height 25
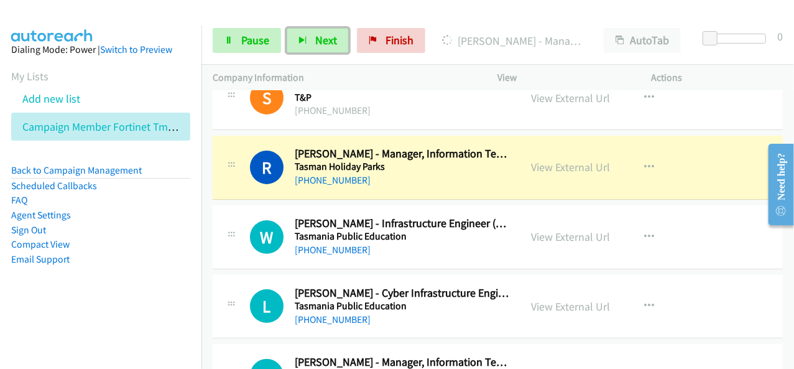
scroll to position [187, 0]
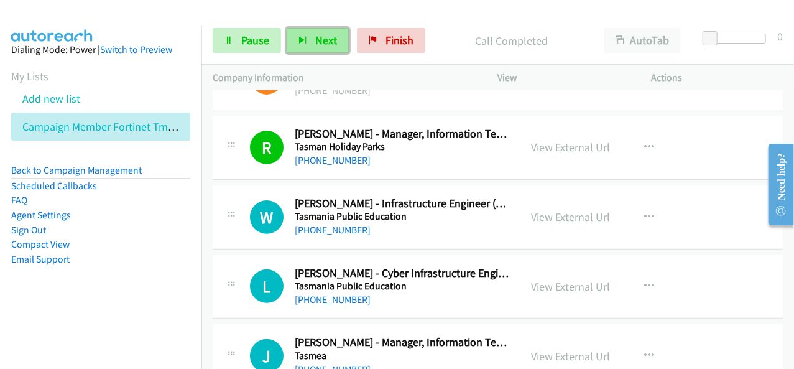
click at [324, 42] on span "Next" at bounding box center [326, 40] width 22 height 14
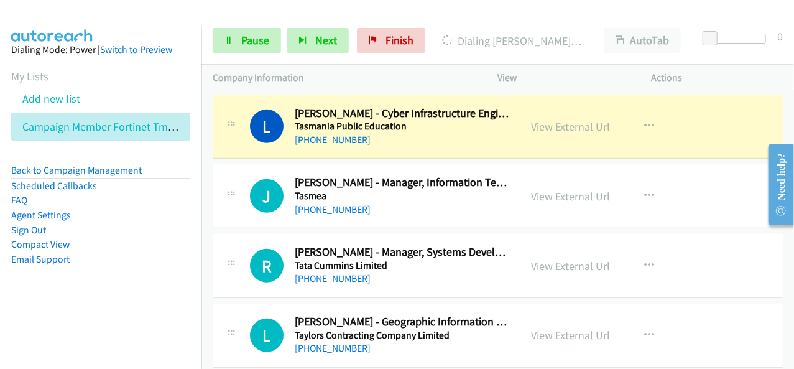
scroll to position [373, 0]
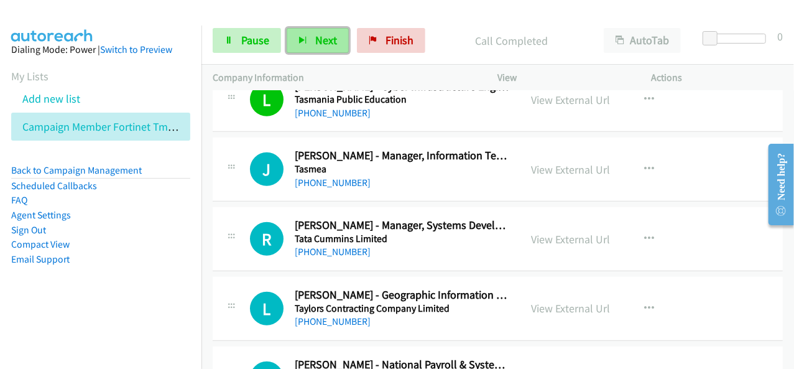
click at [310, 44] on button "Next" at bounding box center [318, 40] width 62 height 25
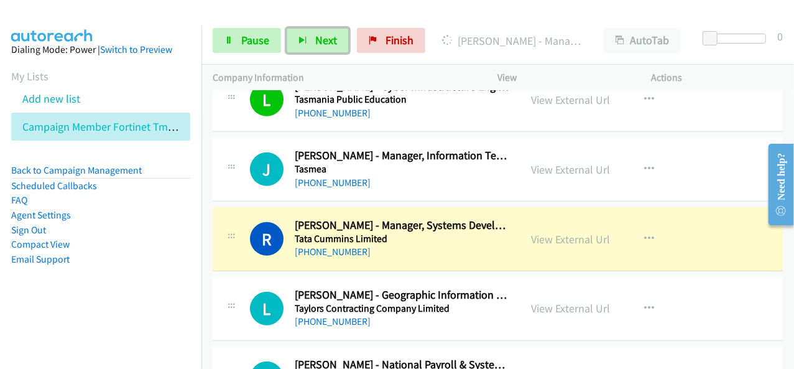
scroll to position [435, 0]
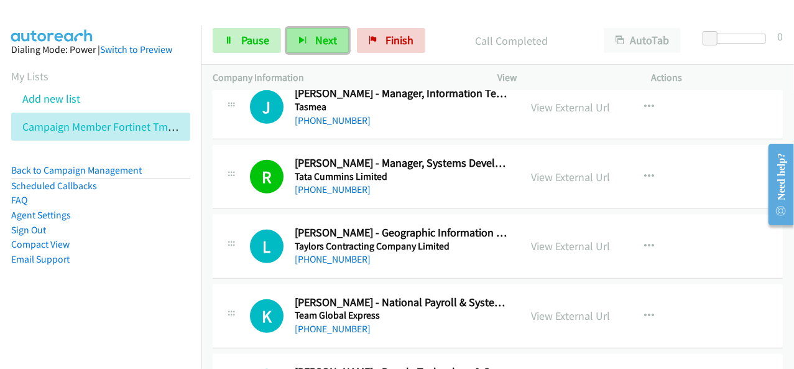
click at [337, 36] on button "Next" at bounding box center [318, 40] width 62 height 25
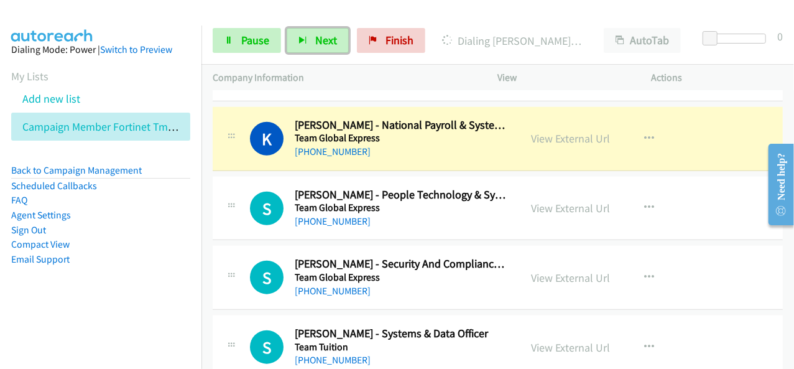
scroll to position [622, 0]
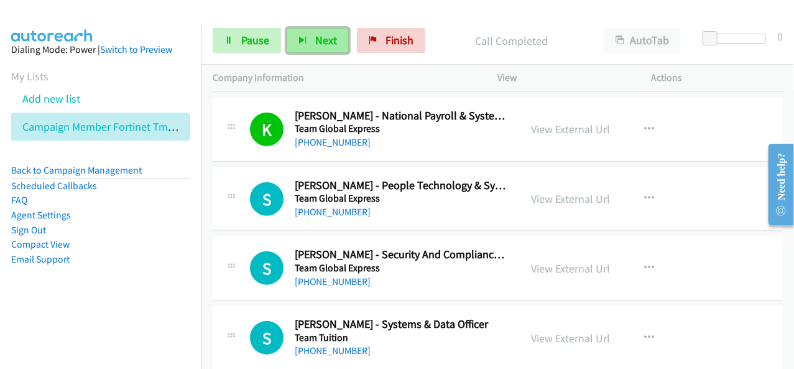
click at [336, 44] on button "Next" at bounding box center [318, 40] width 62 height 25
drag, startPoint x: 295, startPoint y: 45, endPoint x: 253, endPoint y: 79, distance: 54.0
click at [295, 44] on button "Next" at bounding box center [318, 40] width 62 height 25
click at [335, 38] on button "Next" at bounding box center [318, 40] width 62 height 25
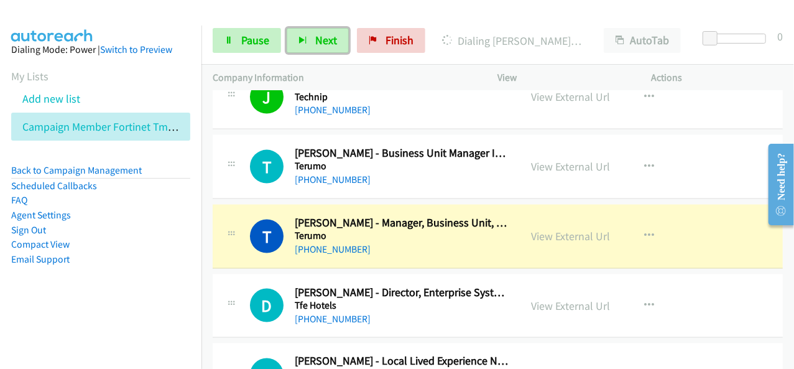
scroll to position [933, 0]
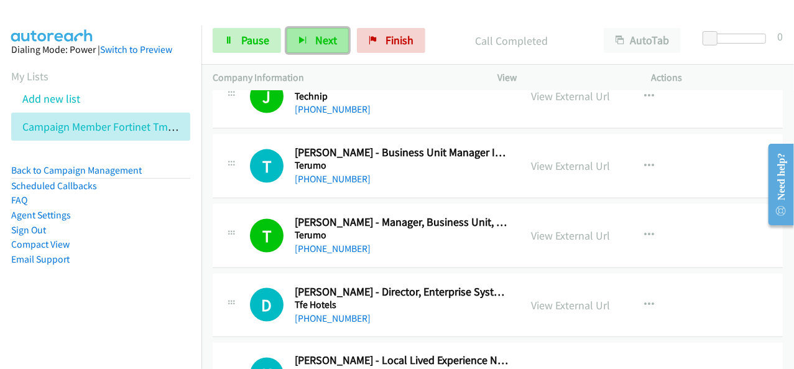
click at [325, 33] on span "Next" at bounding box center [326, 40] width 22 height 14
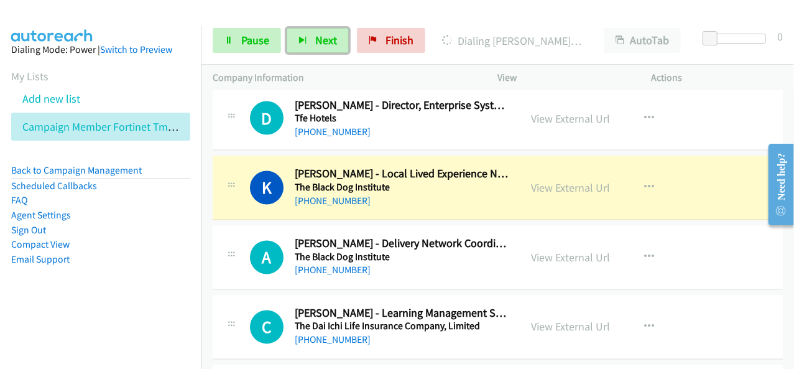
scroll to position [1182, 0]
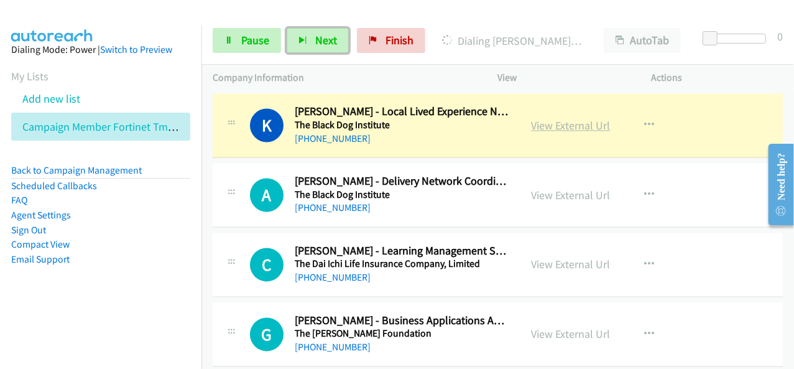
click at [571, 127] on link "View External Url" at bounding box center [571, 126] width 79 height 14
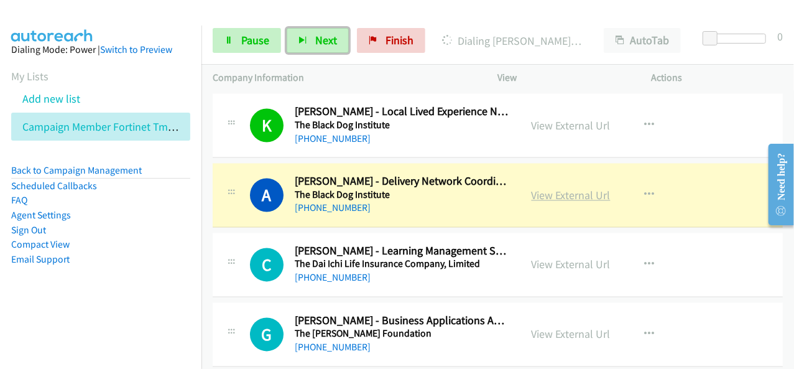
click at [566, 189] on link "View External Url" at bounding box center [571, 196] width 79 height 14
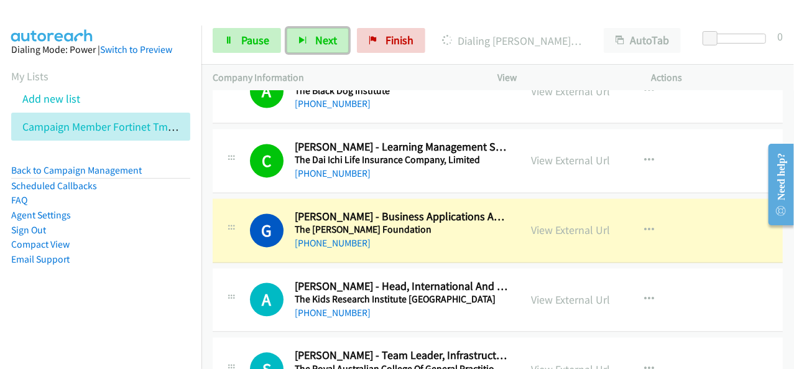
scroll to position [1306, 0]
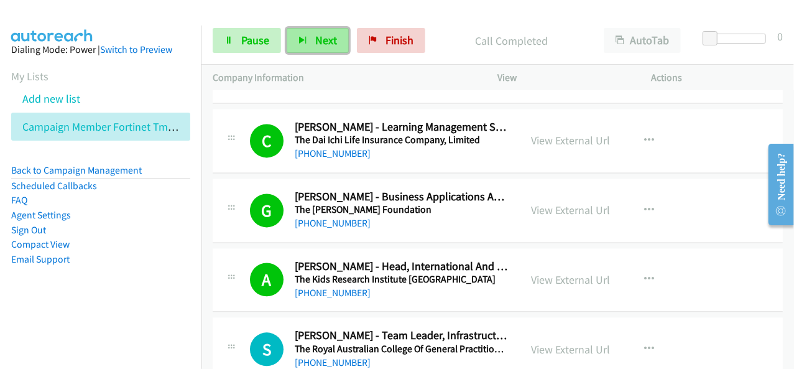
drag, startPoint x: 331, startPoint y: 47, endPoint x: 286, endPoint y: 41, distance: 45.1
click at [331, 46] on span "Next" at bounding box center [326, 40] width 22 height 14
click at [333, 35] on span "Next" at bounding box center [326, 40] width 22 height 14
click at [320, 42] on span "Next" at bounding box center [326, 40] width 22 height 14
click at [333, 44] on span "Next" at bounding box center [326, 40] width 22 height 14
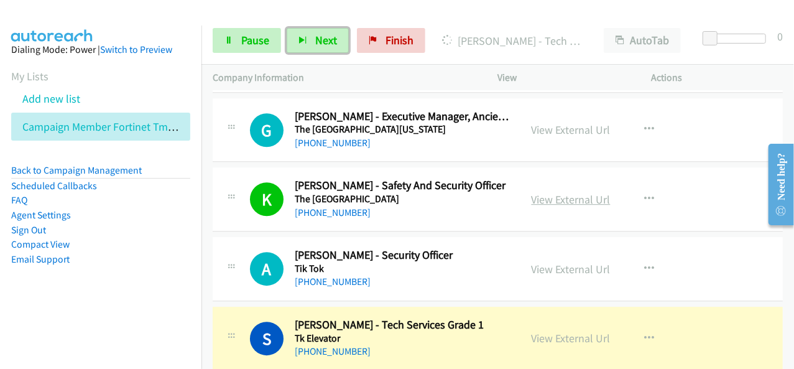
scroll to position [1866, 0]
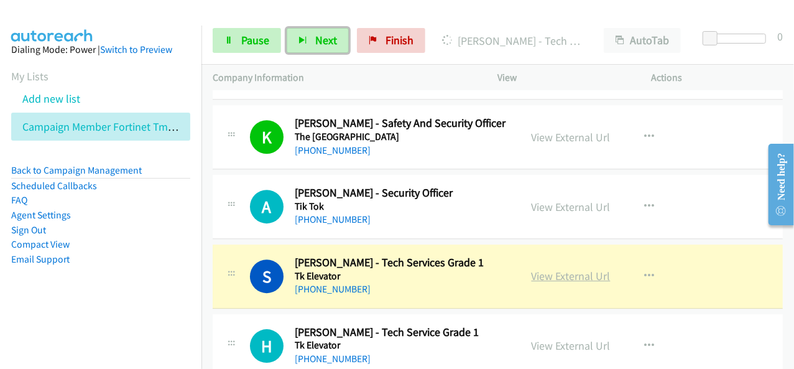
click at [577, 269] on link "View External Url" at bounding box center [571, 276] width 79 height 14
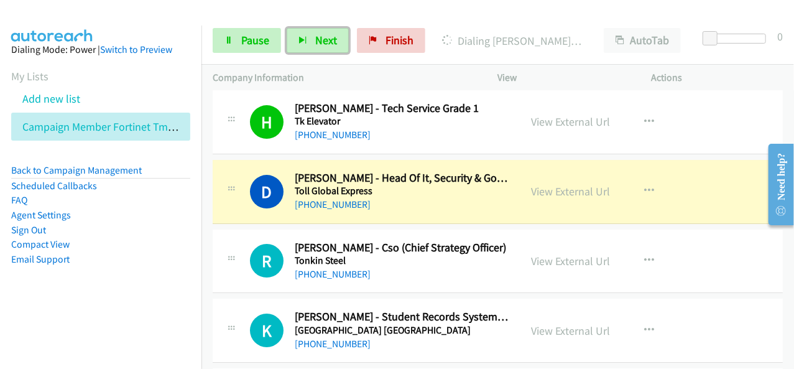
scroll to position [2115, 0]
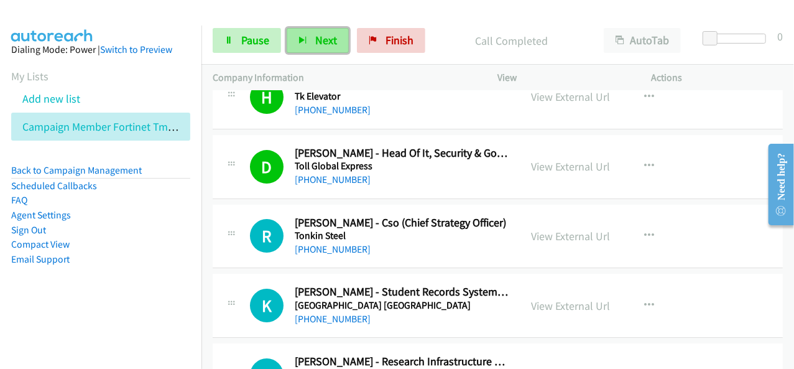
click at [316, 36] on span "Next" at bounding box center [326, 40] width 22 height 14
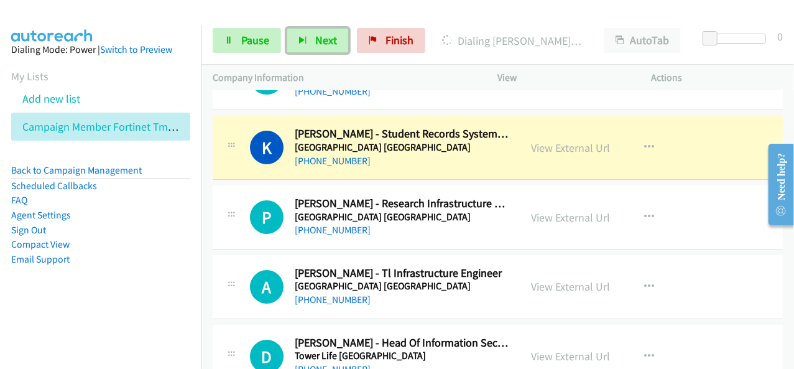
scroll to position [2302, 0]
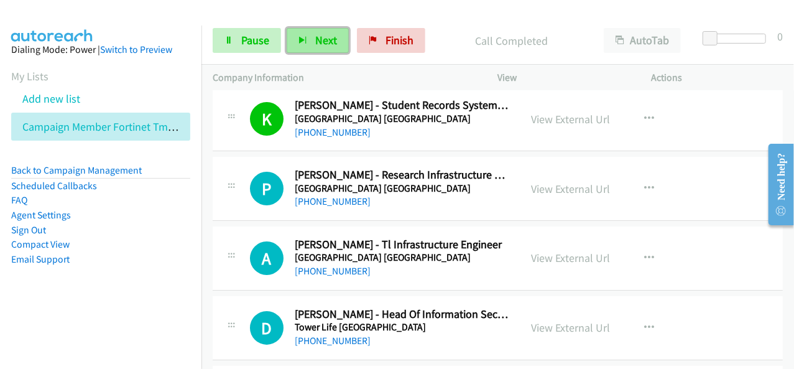
click at [293, 50] on button "Next" at bounding box center [318, 40] width 62 height 25
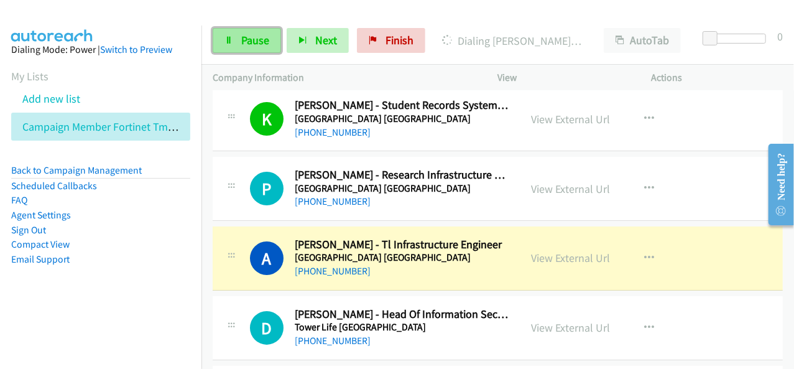
click at [236, 29] on link "Pause" at bounding box center [247, 40] width 68 height 25
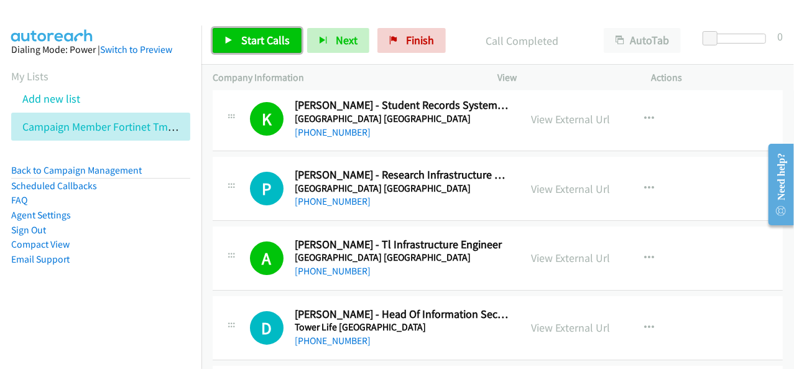
click at [276, 45] on span "Start Calls" at bounding box center [265, 40] width 49 height 14
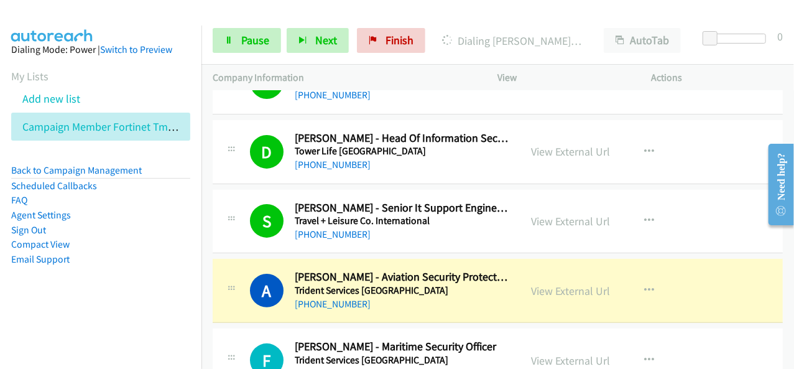
scroll to position [2551, 0]
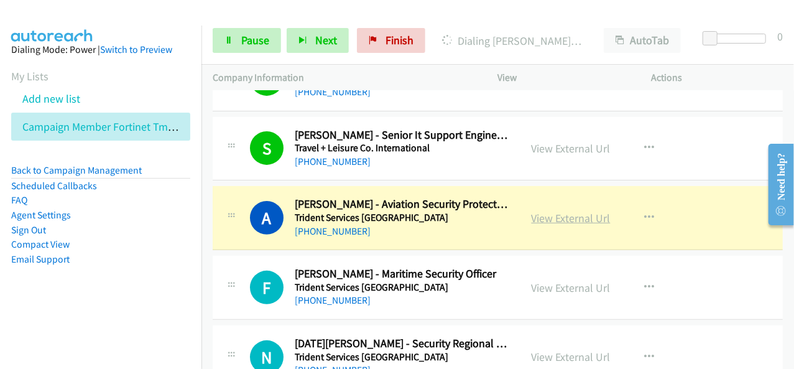
click at [570, 211] on link "View External Url" at bounding box center [571, 218] width 79 height 14
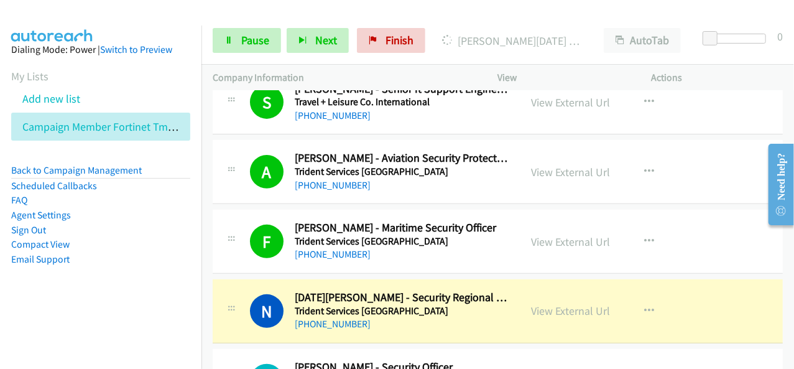
scroll to position [2675, 0]
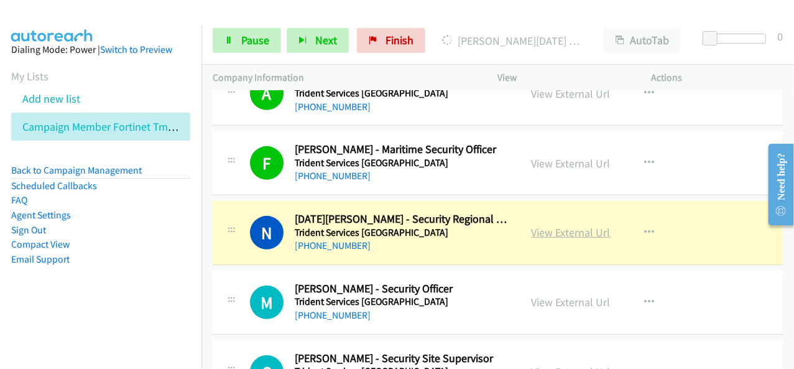
click at [561, 225] on link "View External Url" at bounding box center [571, 232] width 79 height 14
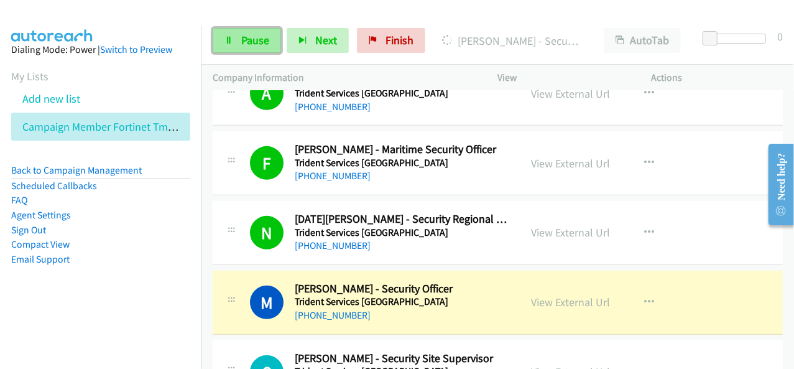
click at [266, 44] on span "Pause" at bounding box center [255, 40] width 28 height 14
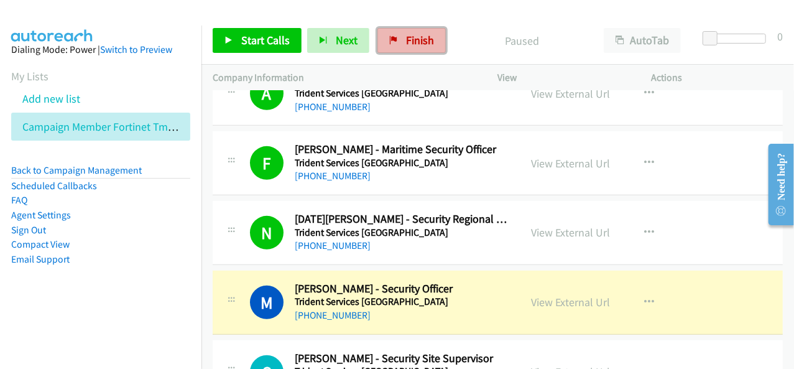
click at [411, 47] on span "Finish" at bounding box center [420, 40] width 28 height 14
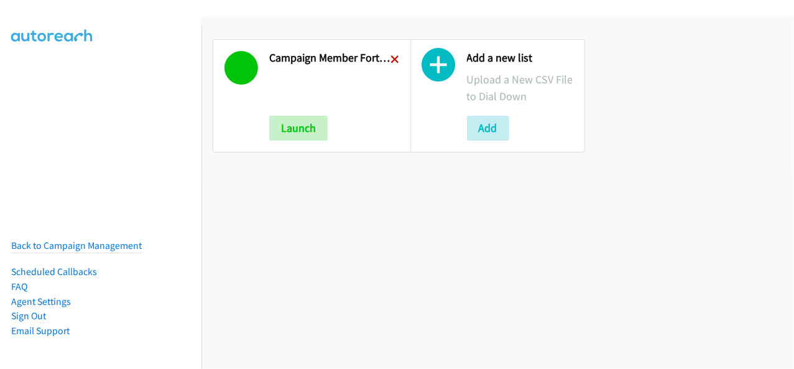
click at [394, 56] on icon at bounding box center [395, 60] width 9 height 9
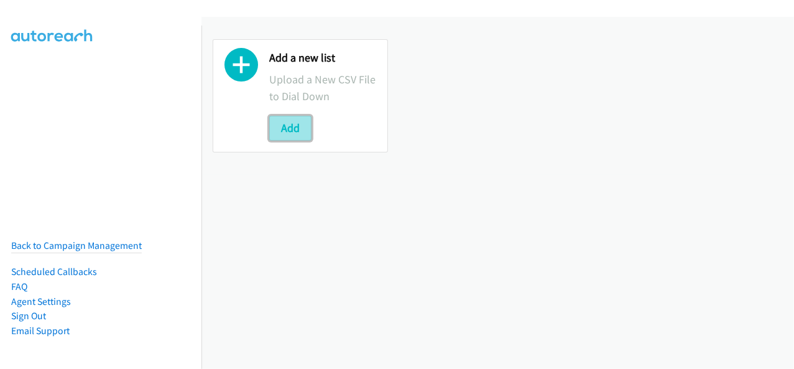
click at [300, 138] on button "Add" at bounding box center [290, 128] width 42 height 25
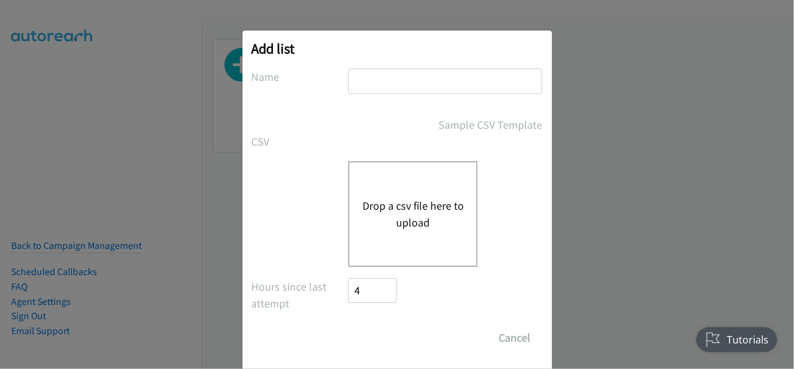
click at [385, 79] on input "text" at bounding box center [445, 81] width 194 height 26
type input "Campaign Member Fortinet-TMP 301206 Webinar 18.09 AU"
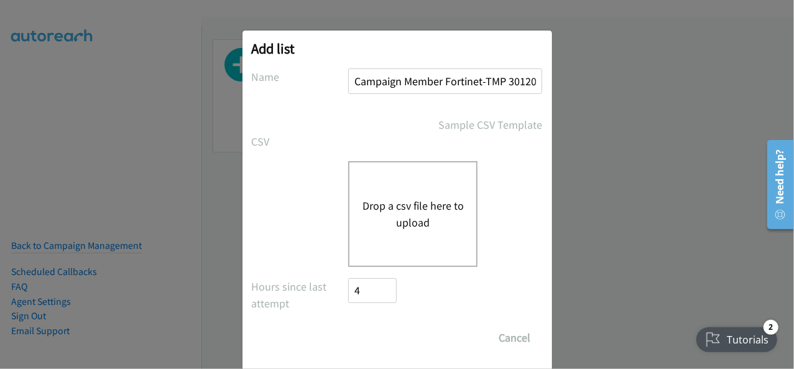
click at [387, 218] on button "Drop a csv file here to upload" at bounding box center [413, 214] width 102 height 34
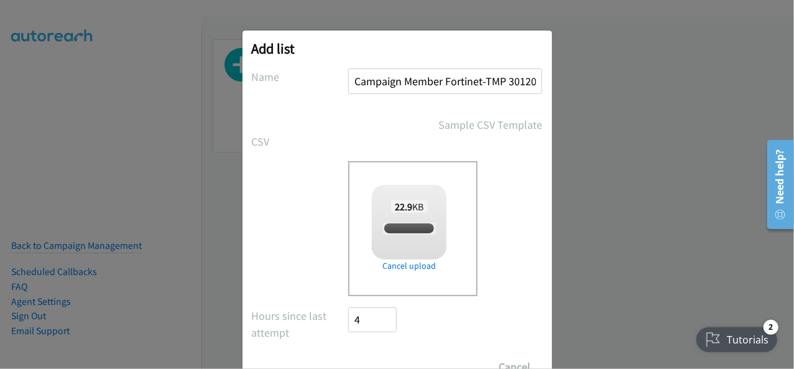
checkbox input "true"
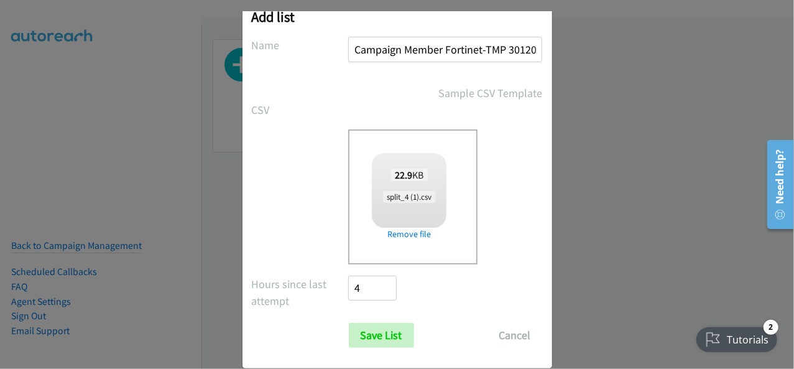
scroll to position [50, 0]
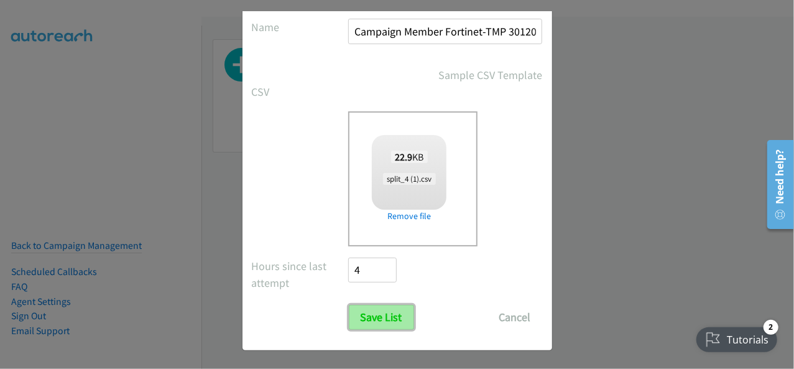
click at [372, 312] on input "Save List" at bounding box center [381, 317] width 65 height 25
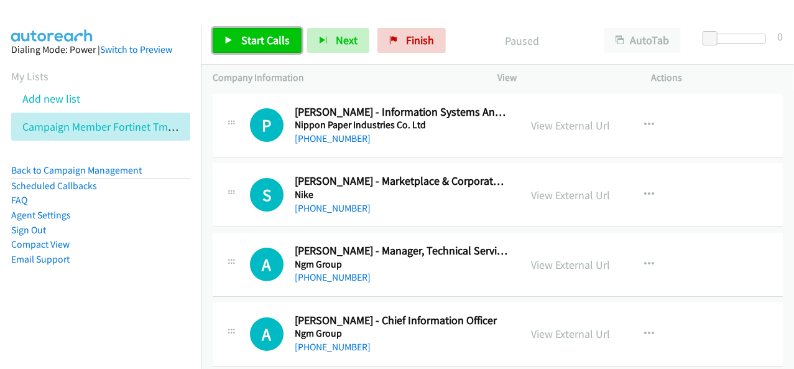
click at [268, 40] on span "Start Calls" at bounding box center [265, 40] width 49 height 14
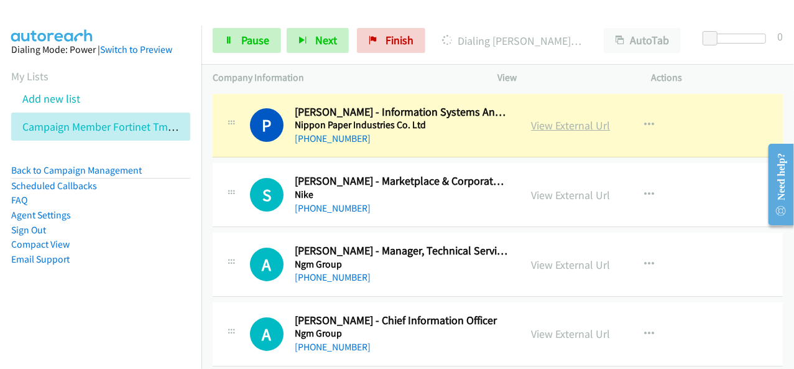
click at [563, 126] on link "View External Url" at bounding box center [571, 125] width 79 height 14
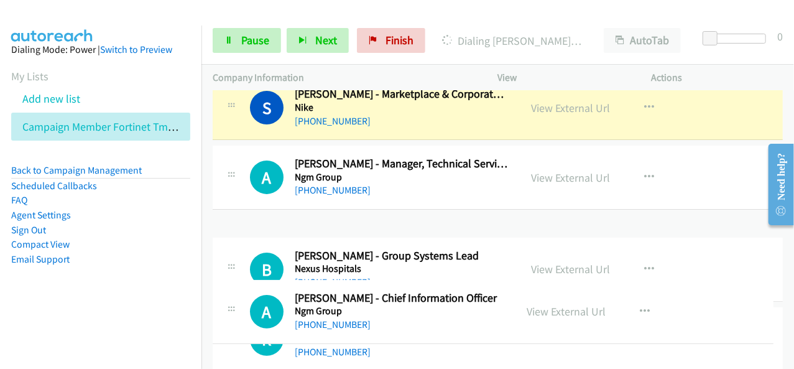
scroll to position [174, 0]
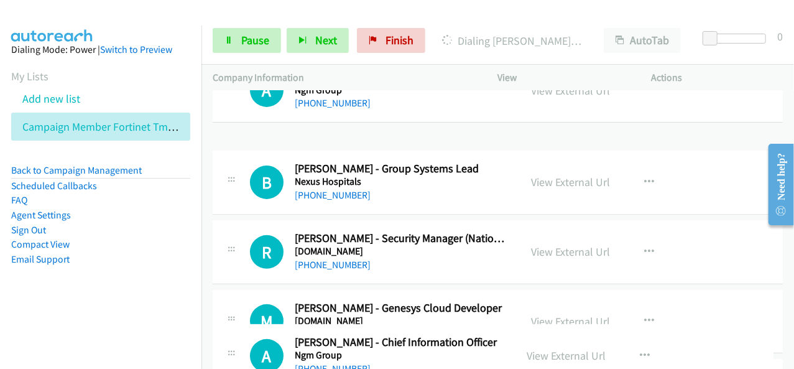
drag, startPoint x: 416, startPoint y: 374, endPoint x: 389, endPoint y: 381, distance: 27.6
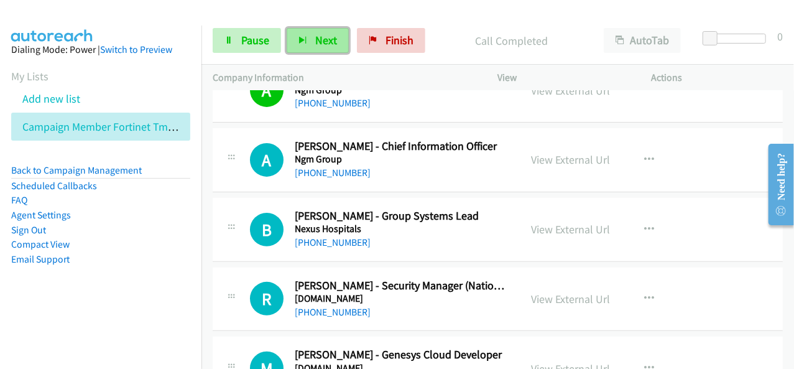
click at [326, 39] on span "Next" at bounding box center [326, 40] width 22 height 14
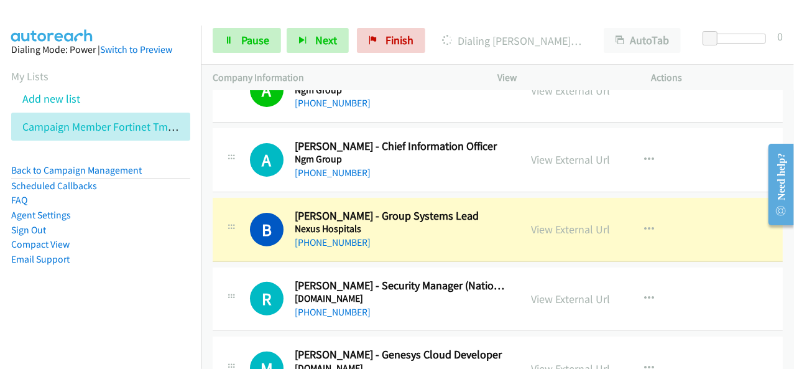
click at [174, 185] on li "Scheduled Callbacks" at bounding box center [100, 186] width 179 height 15
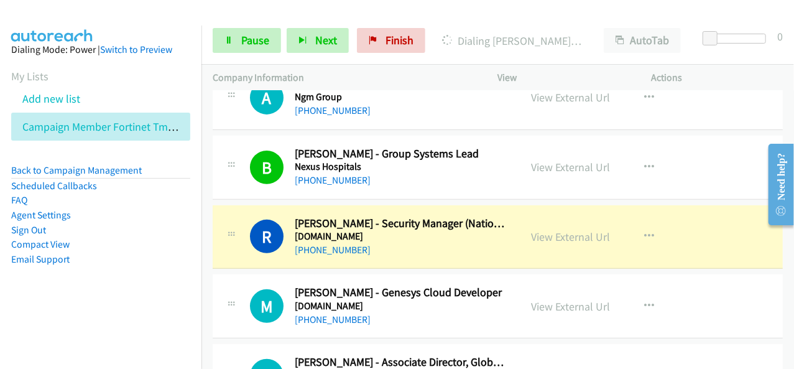
scroll to position [299, 0]
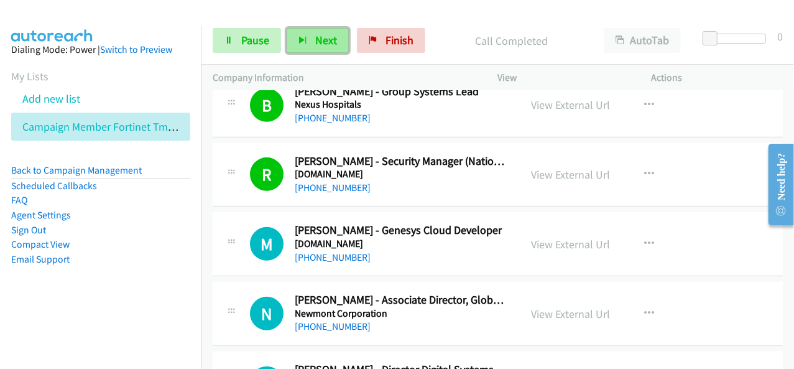
click at [325, 47] on button "Next" at bounding box center [318, 40] width 62 height 25
click at [335, 37] on button "Next" at bounding box center [318, 40] width 62 height 25
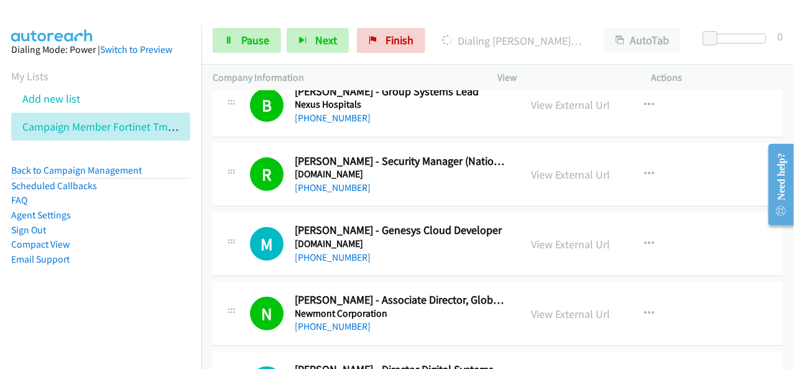
click at [135, 193] on li "FAQ" at bounding box center [100, 200] width 179 height 15
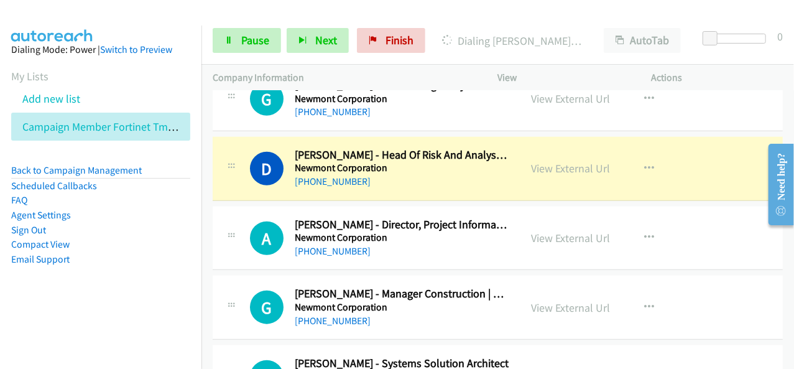
scroll to position [610, 0]
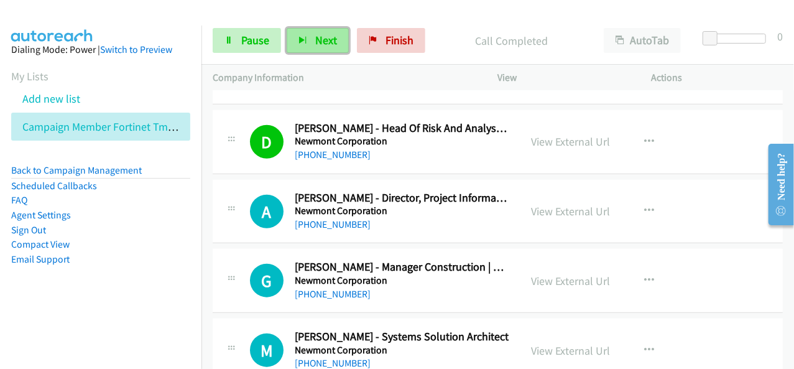
click at [331, 40] on span "Next" at bounding box center [326, 40] width 22 height 14
click at [334, 39] on span "Next" at bounding box center [326, 40] width 22 height 14
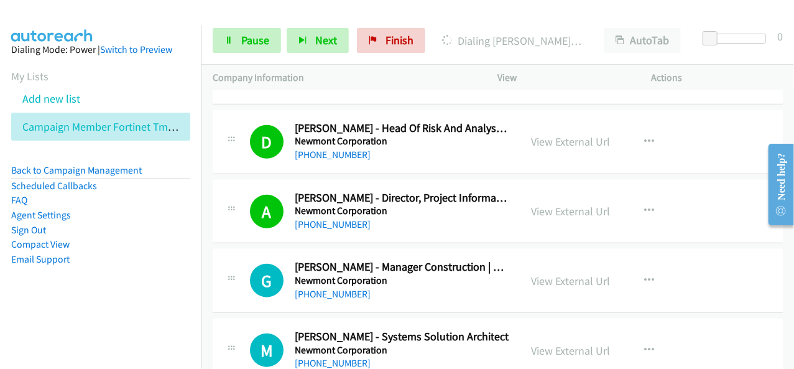
click at [123, 237] on li "Compact View" at bounding box center [100, 244] width 179 height 15
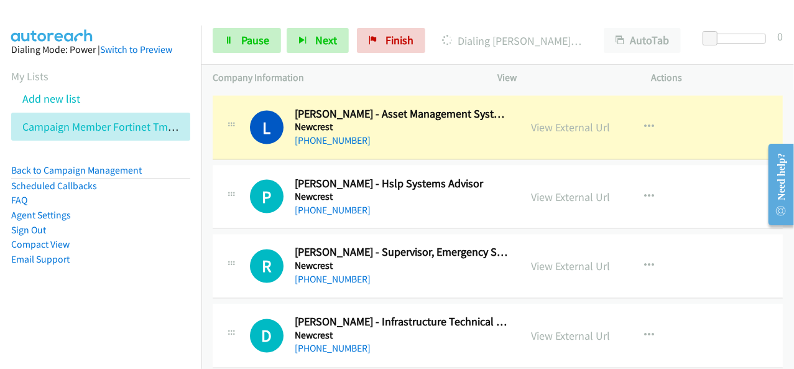
scroll to position [1045, 0]
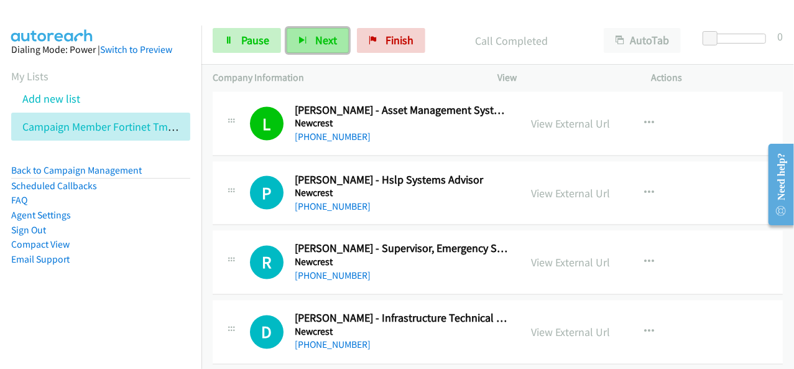
click at [325, 35] on span "Next" at bounding box center [326, 40] width 22 height 14
click at [323, 48] on button "Next" at bounding box center [318, 40] width 62 height 25
click at [331, 32] on button "Next" at bounding box center [318, 40] width 62 height 25
click at [319, 46] on span "Next" at bounding box center [326, 40] width 22 height 14
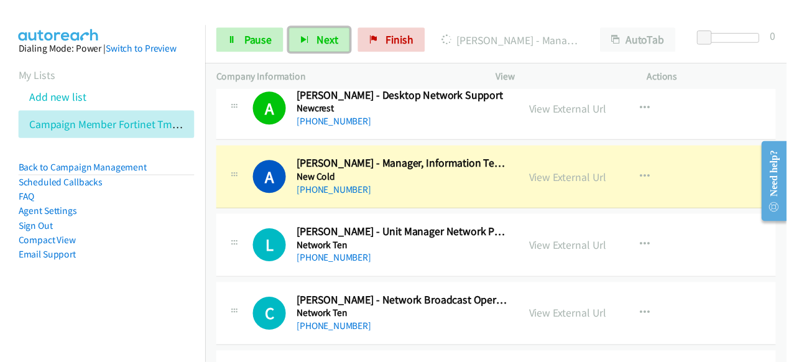
scroll to position [1481, 0]
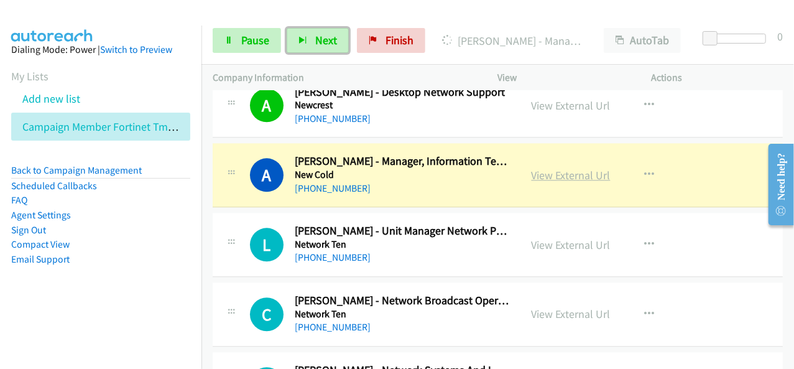
click at [566, 168] on link "View External Url" at bounding box center [571, 175] width 79 height 14
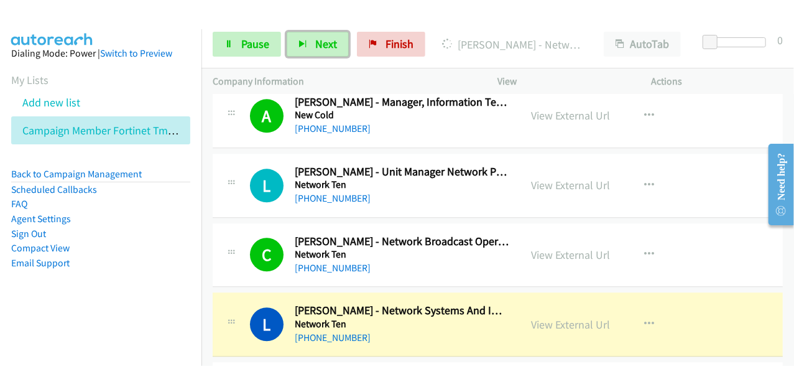
scroll to position [1605, 0]
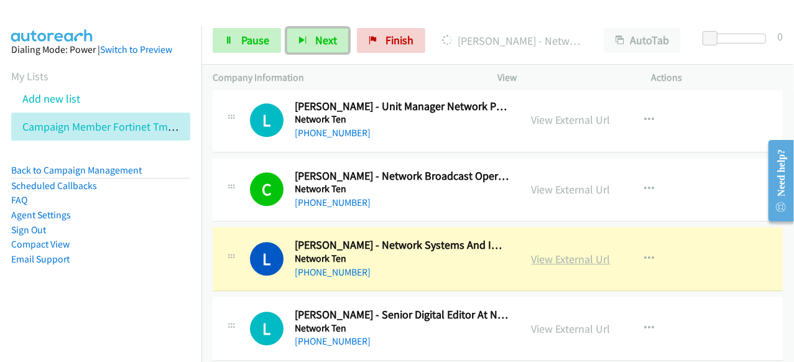
click at [543, 257] on link "View External Url" at bounding box center [571, 259] width 79 height 14
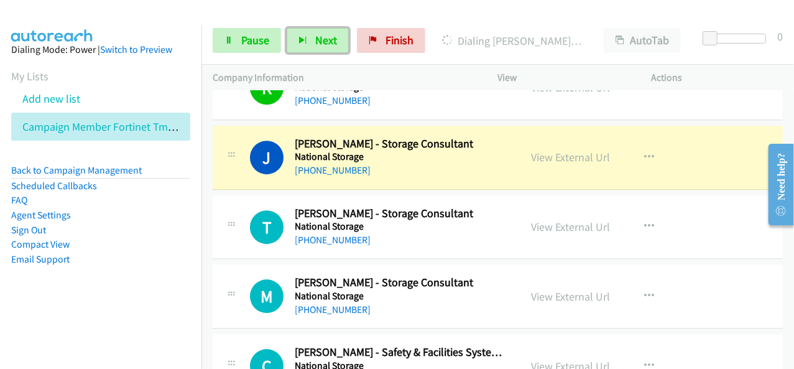
scroll to position [1916, 0]
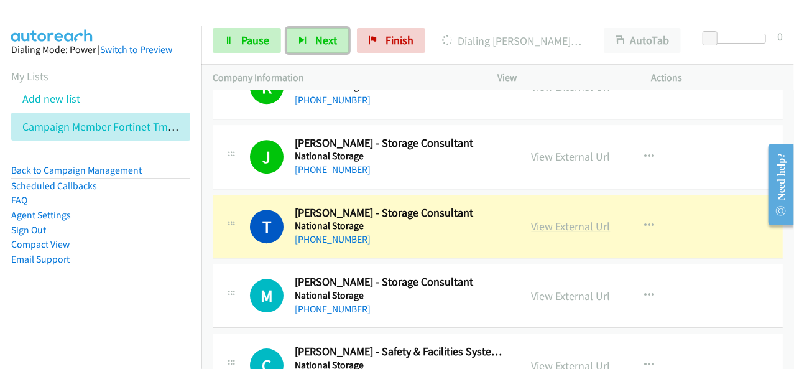
click at [561, 219] on link "View External Url" at bounding box center [571, 226] width 79 height 14
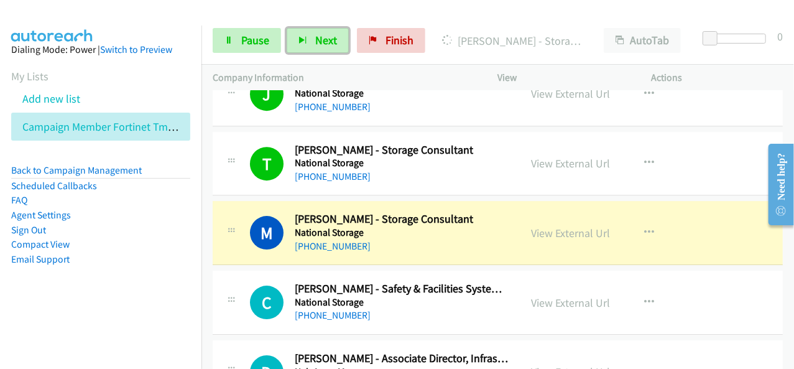
scroll to position [2041, 0]
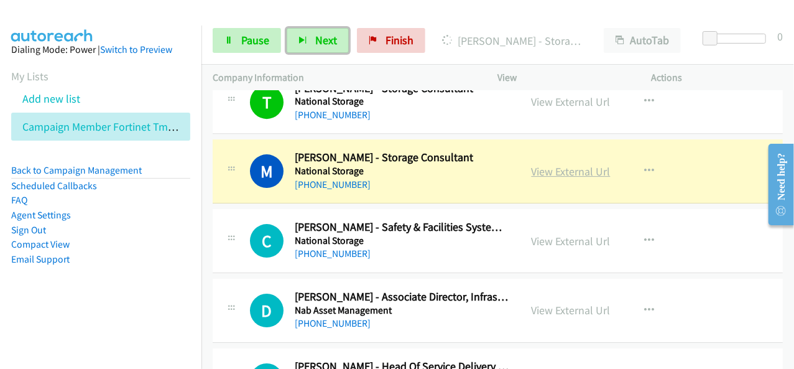
click at [539, 164] on link "View External Url" at bounding box center [571, 171] width 79 height 14
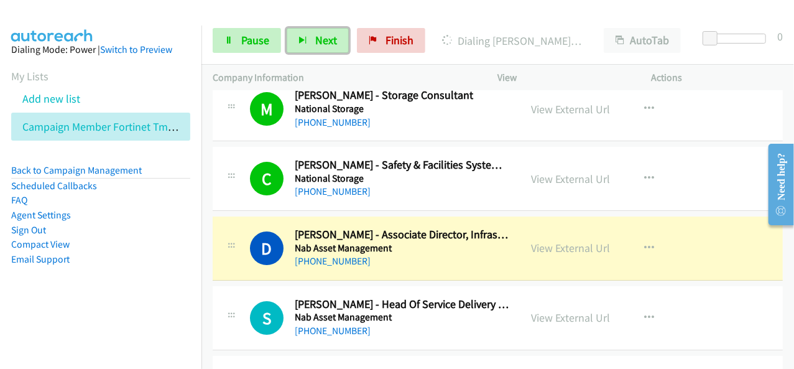
scroll to position [2165, 0]
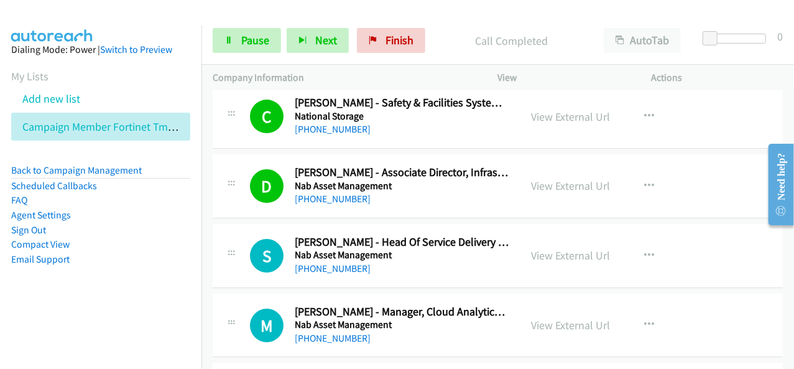
click at [352, 33] on div "Start Calls Pause Next Finish" at bounding box center [322, 40] width 218 height 25
click at [309, 35] on button "Next" at bounding box center [318, 40] width 62 height 25
click at [324, 33] on button "Next" at bounding box center [318, 40] width 62 height 25
click at [243, 39] on span "Pause" at bounding box center [255, 40] width 28 height 14
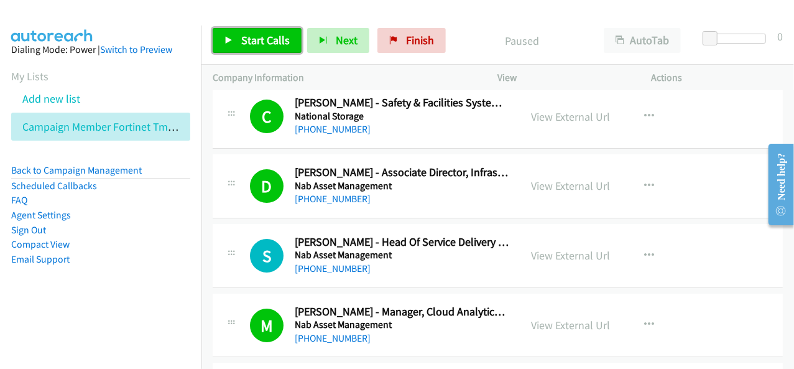
click at [276, 47] on span "Start Calls" at bounding box center [265, 40] width 49 height 14
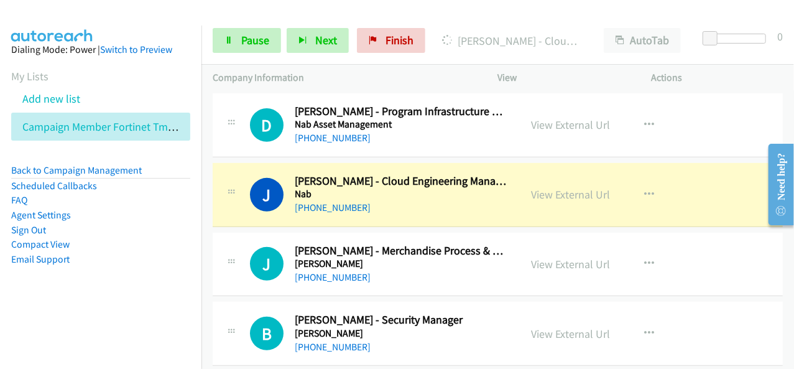
scroll to position [2663, 0]
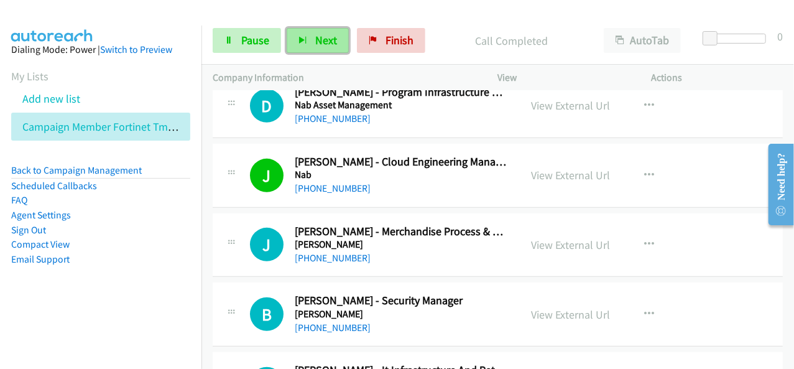
click at [321, 47] on span "Next" at bounding box center [326, 40] width 22 height 14
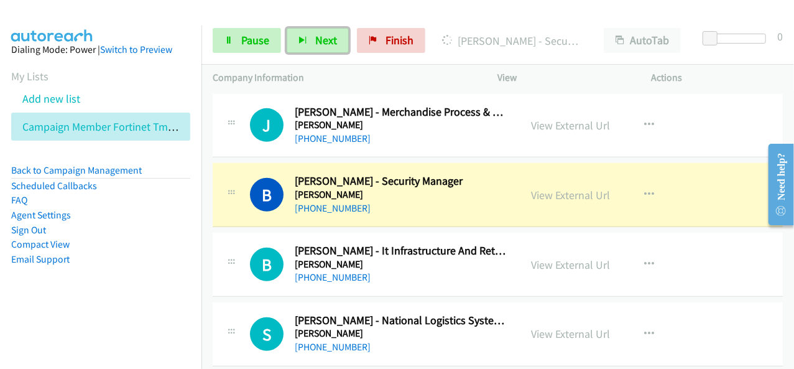
scroll to position [2787, 0]
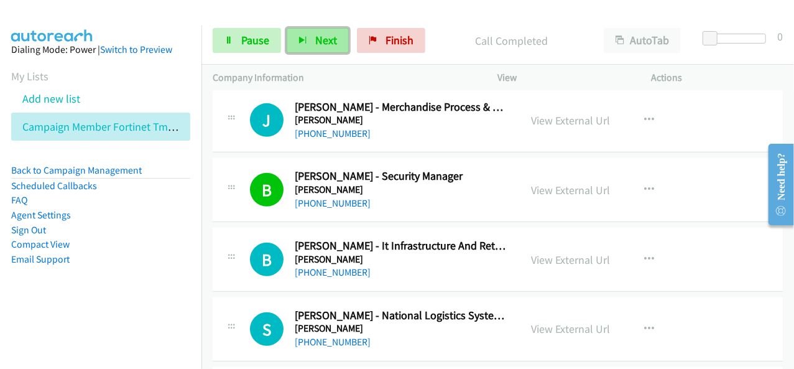
click at [332, 40] on span "Next" at bounding box center [326, 40] width 22 height 14
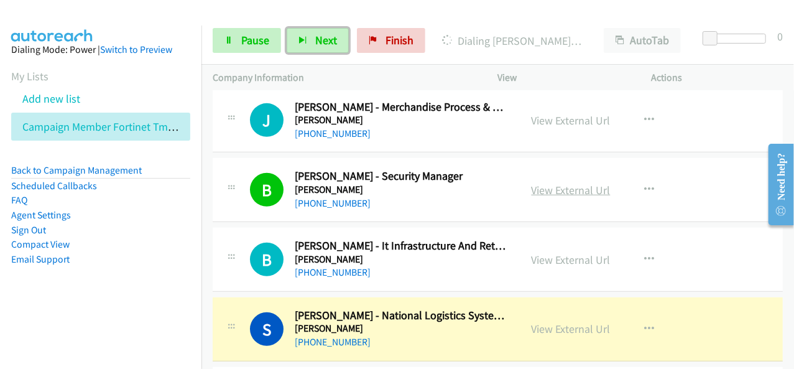
scroll to position [2849, 0]
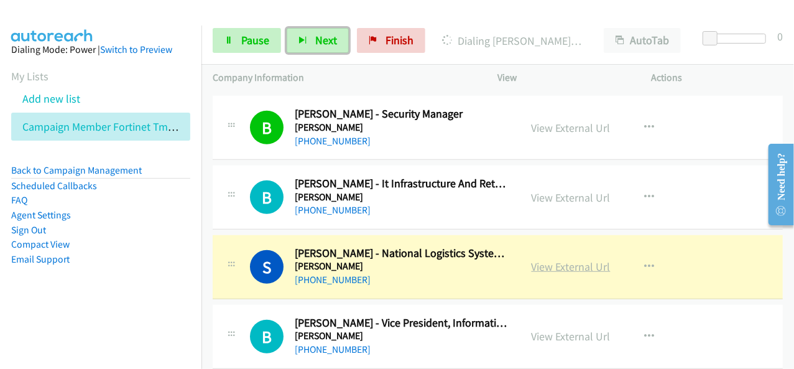
click at [595, 259] on link "View External Url" at bounding box center [571, 266] width 79 height 14
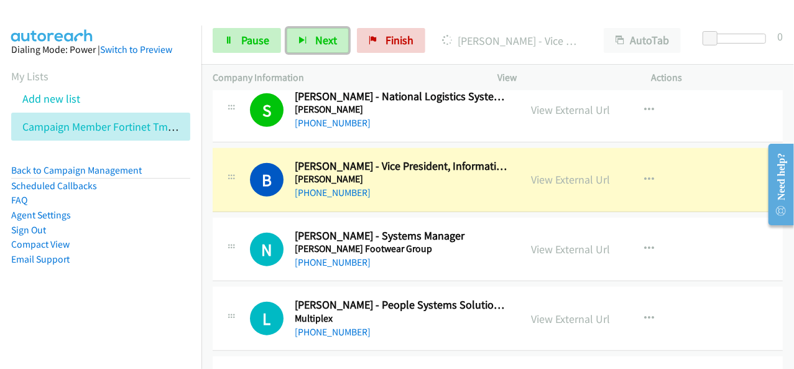
scroll to position [3036, 0]
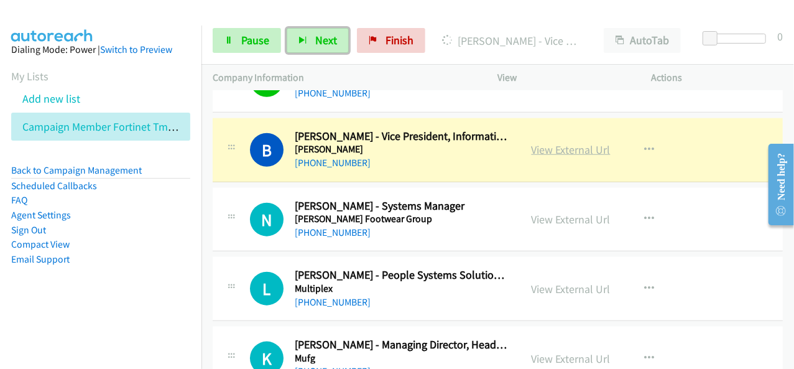
click at [574, 146] on link "View External Url" at bounding box center [571, 149] width 79 height 14
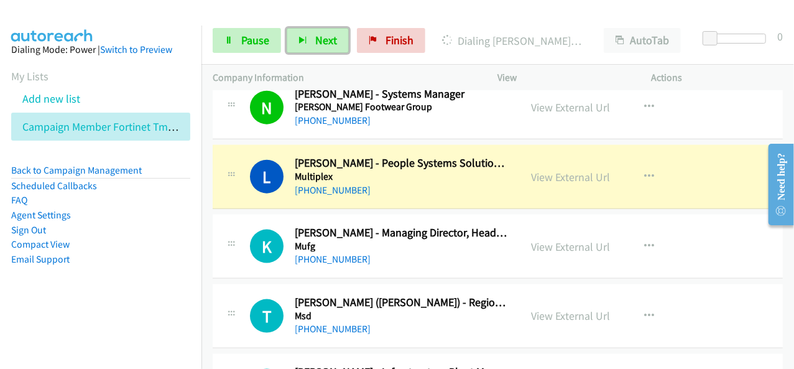
scroll to position [3160, 0]
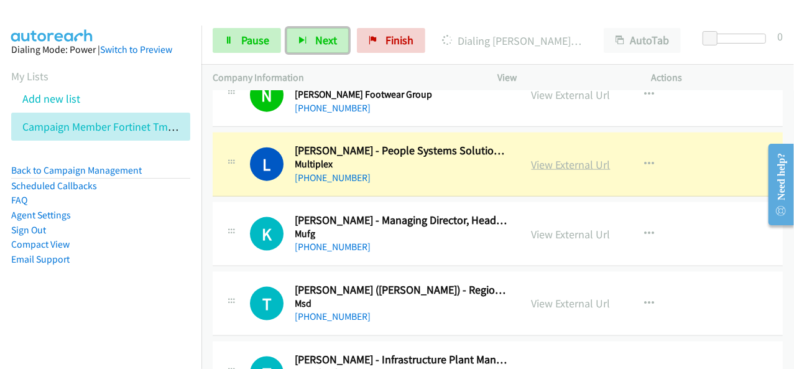
click at [574, 157] on link "View External Url" at bounding box center [571, 164] width 79 height 14
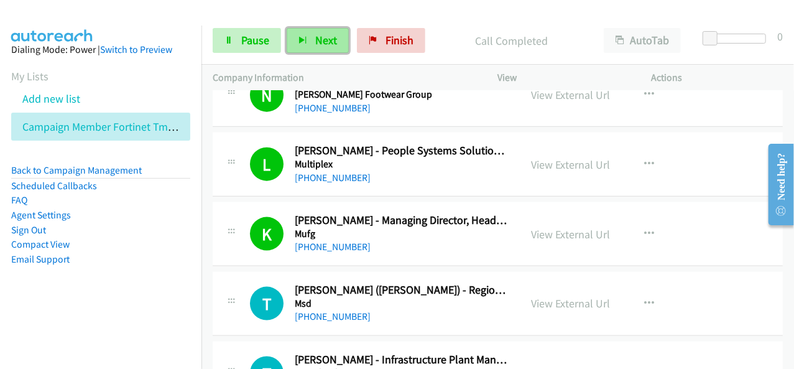
click at [320, 36] on span "Next" at bounding box center [326, 40] width 22 height 14
click at [333, 42] on span "Next" at bounding box center [326, 40] width 22 height 14
click at [333, 32] on button "Next" at bounding box center [318, 40] width 62 height 25
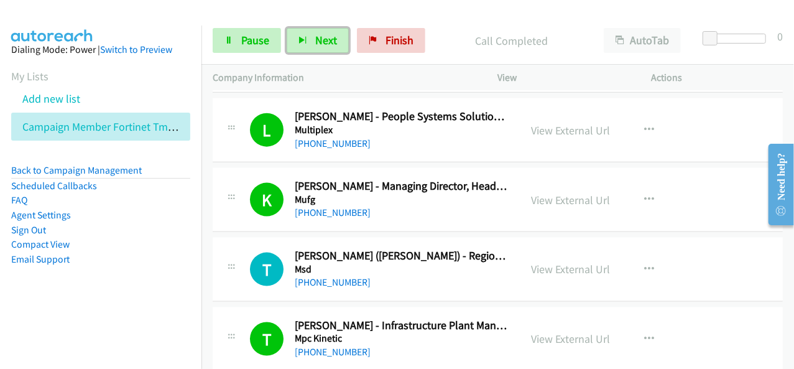
scroll to position [3223, 0]
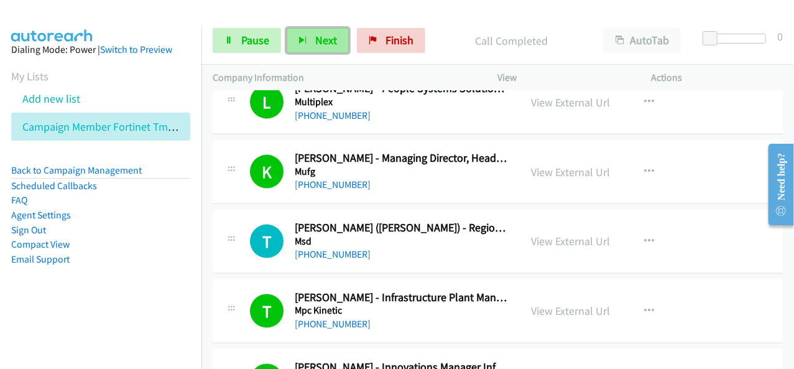
click at [332, 46] on span "Next" at bounding box center [326, 40] width 22 height 14
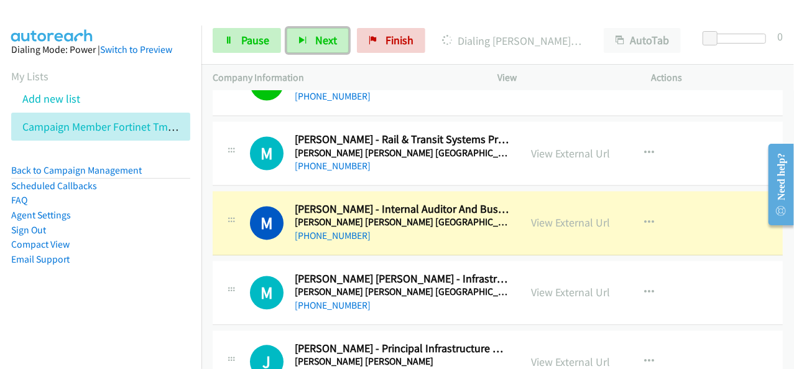
scroll to position [3720, 0]
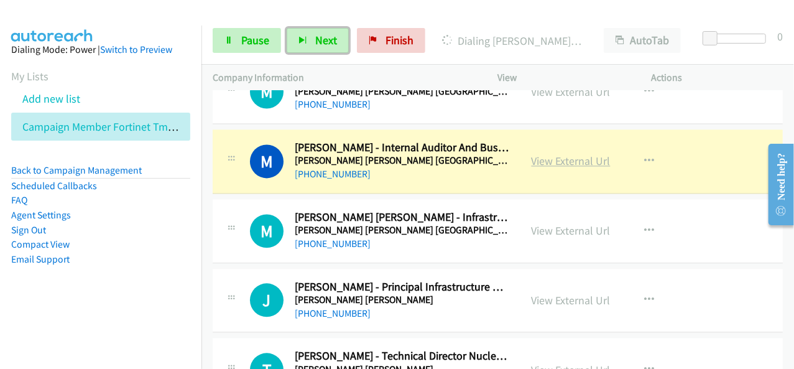
click at [576, 154] on link "View External Url" at bounding box center [571, 161] width 79 height 14
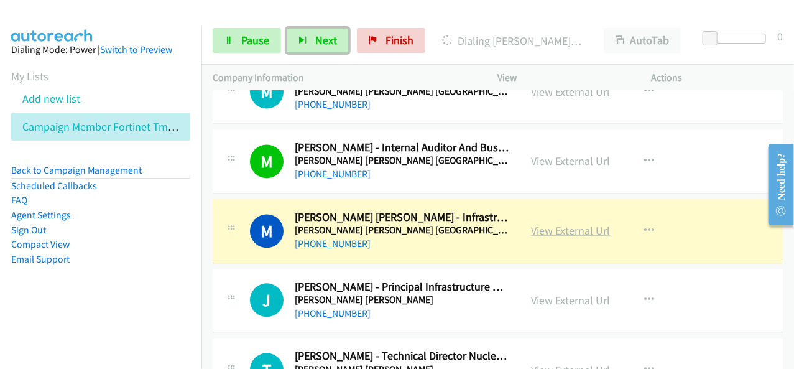
click at [579, 223] on link "View External Url" at bounding box center [571, 230] width 79 height 14
click at [261, 37] on span "Pause" at bounding box center [255, 40] width 28 height 14
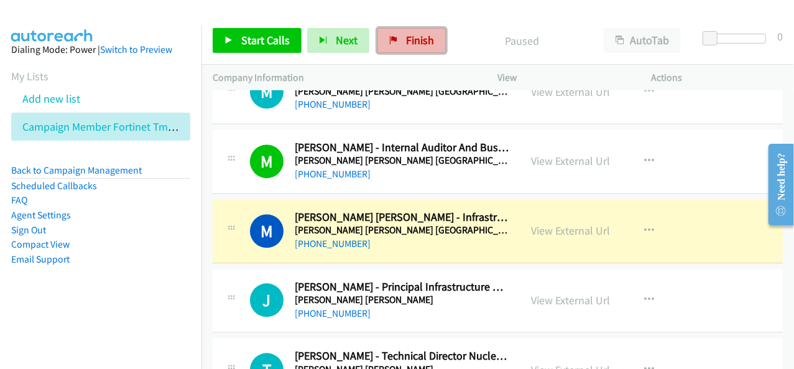
click at [411, 35] on span "Finish" at bounding box center [420, 40] width 28 height 14
